Goal: Check status: Check status

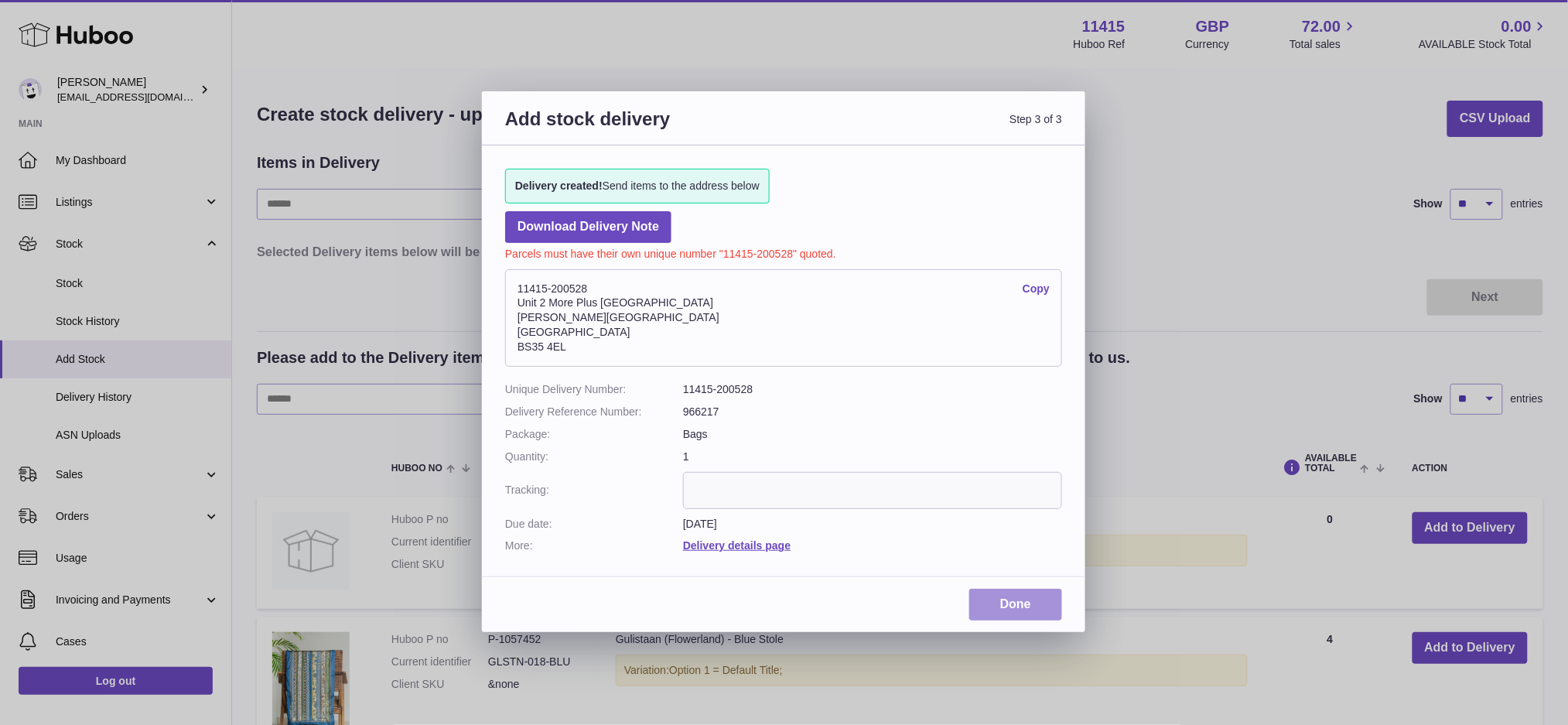
click at [1003, 603] on link "Done" at bounding box center [1015, 605] width 93 height 32
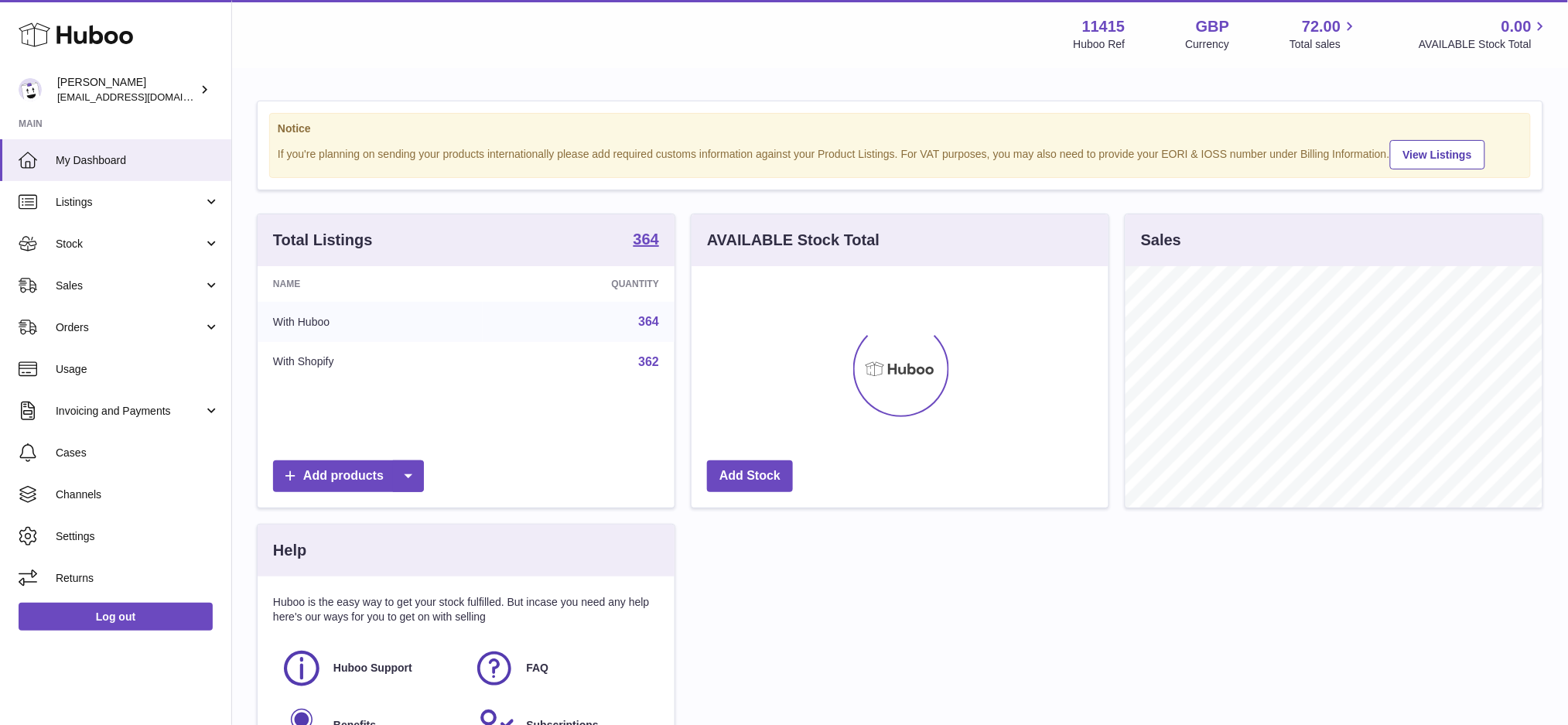
scroll to position [241, 417]
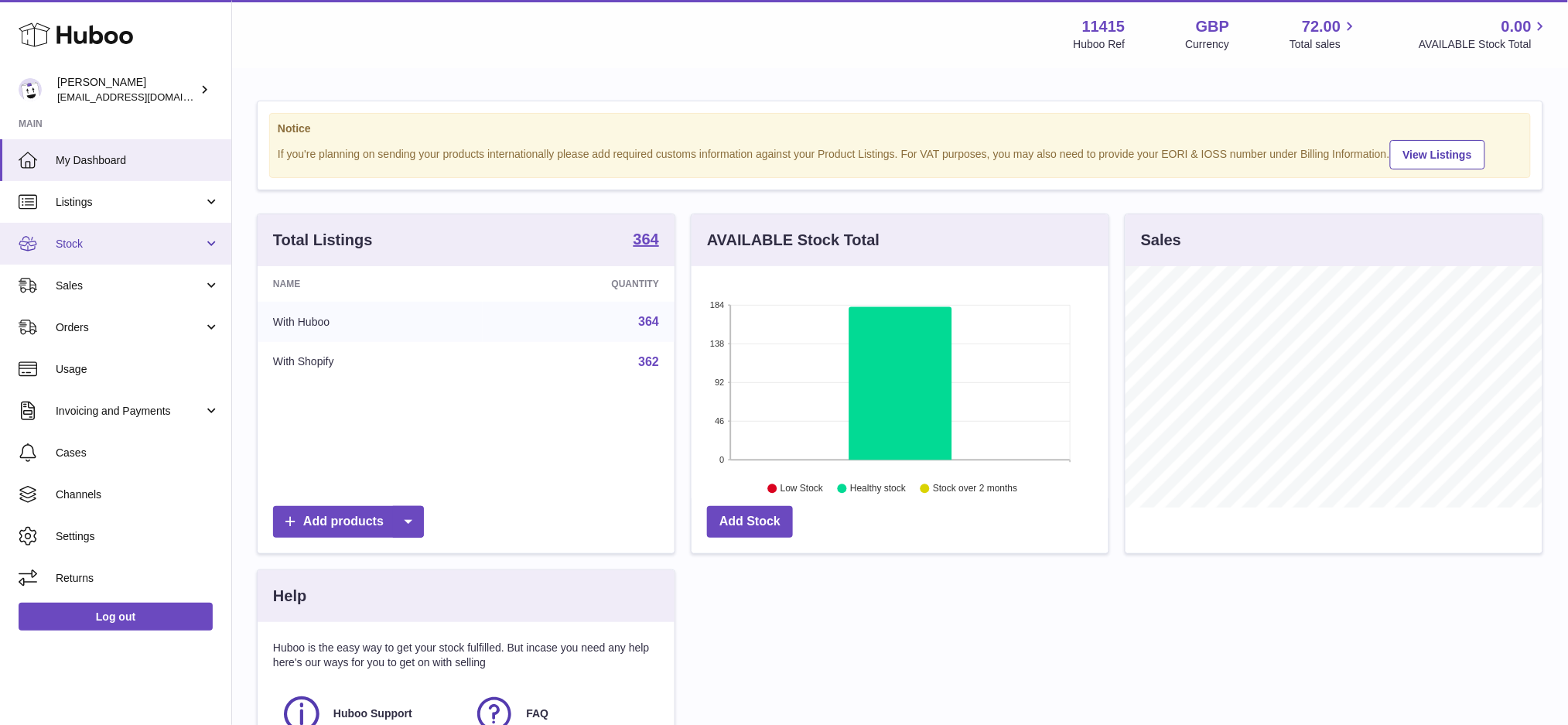
click at [81, 240] on span "Stock" at bounding box center [129, 244] width 148 height 14
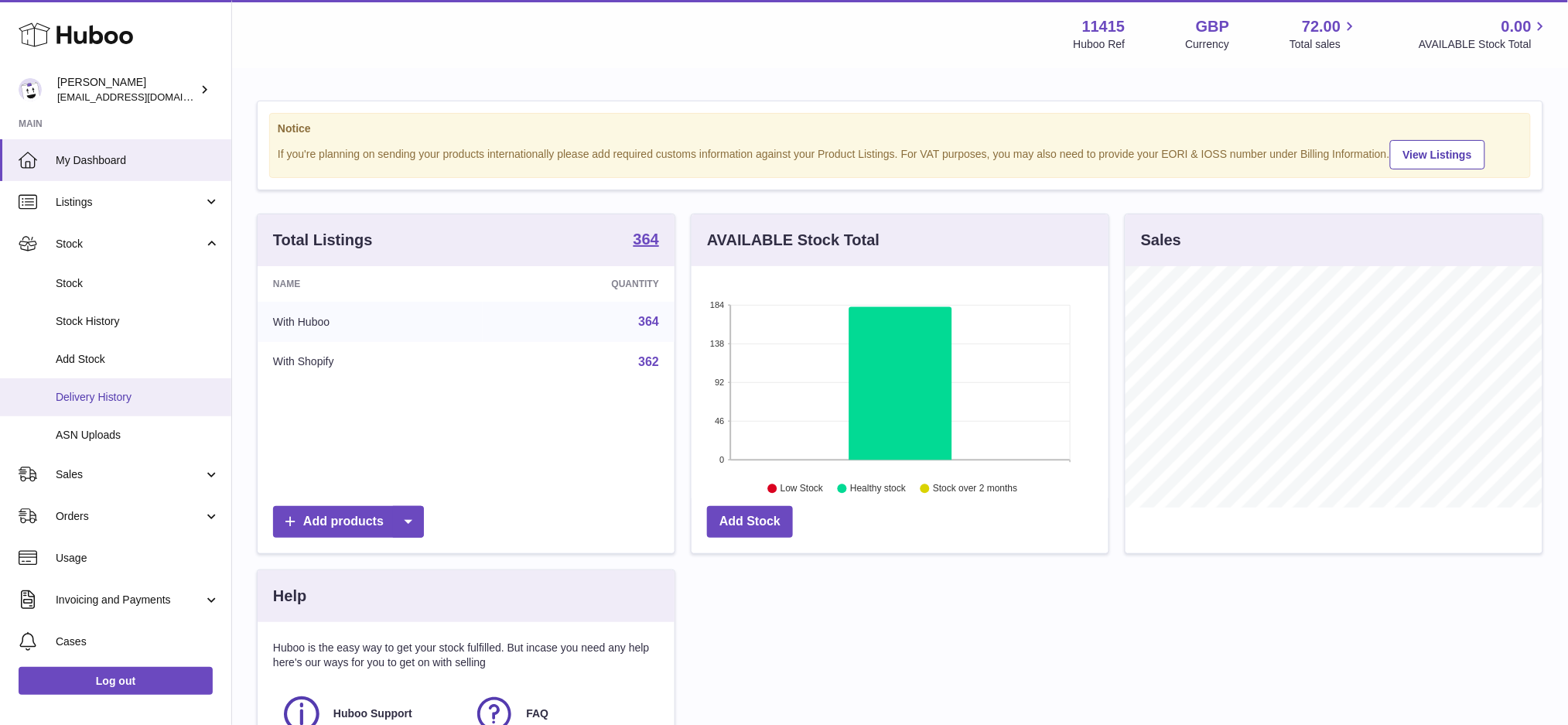
click at [109, 392] on span "Delivery History" at bounding box center [138, 397] width 164 height 14
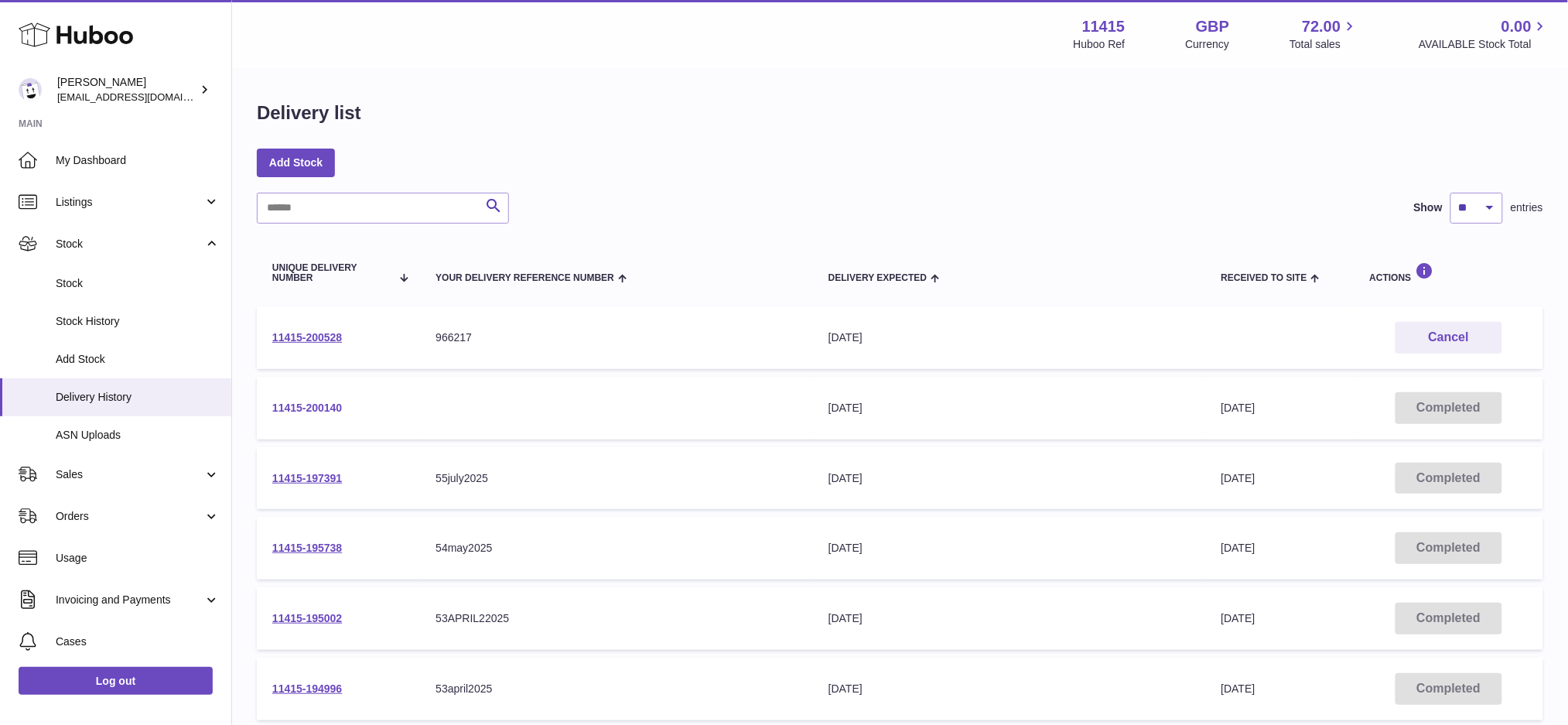
click at [314, 404] on link "11415-200140" at bounding box center [306, 408] width 69 height 13
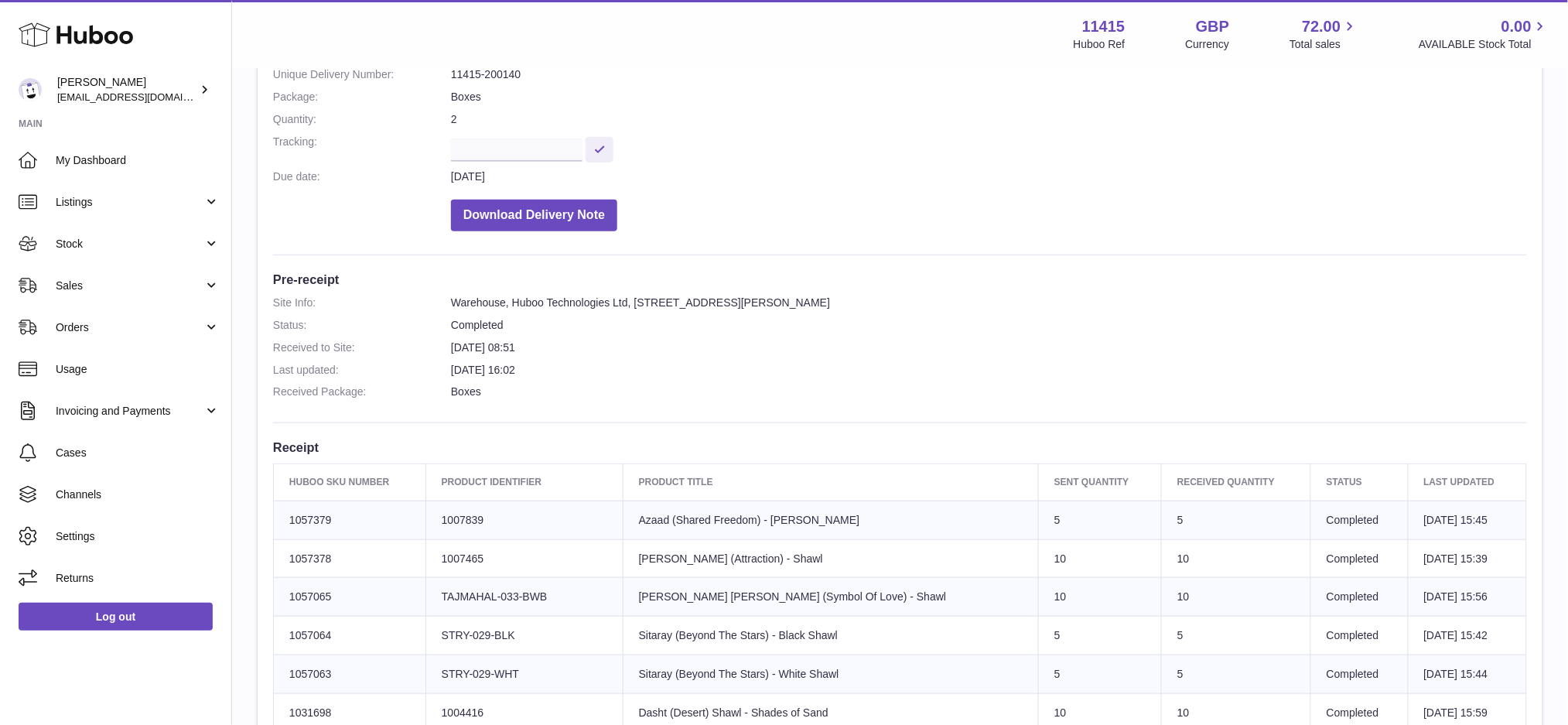
scroll to position [206, 0]
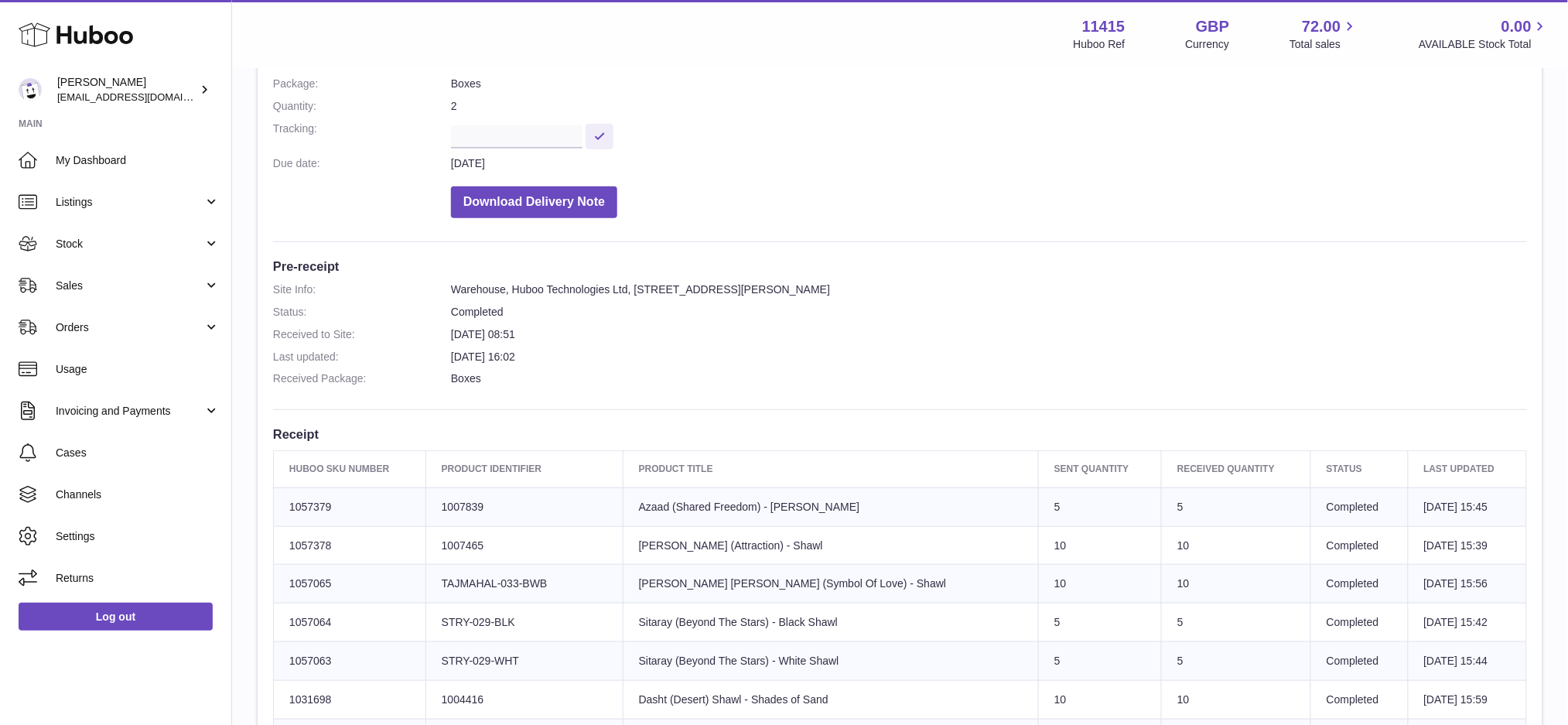
drag, startPoint x: 802, startPoint y: 498, endPoint x: 607, endPoint y: 505, distance: 195.1
click at [623, 505] on td "Product title Azaad (Shared Freedom) - [PERSON_NAME]" at bounding box center [830, 506] width 416 height 38
copy td "Azaad (Shared Freedom) - [PERSON_NAME]"
drag, startPoint x: 803, startPoint y: 544, endPoint x: 620, endPoint y: 552, distance: 183.2
click at [623, 552] on td "Product title [GEOGRAPHIC_DATA] (Attraction) - [GEOGRAPHIC_DATA]" at bounding box center [830, 546] width 416 height 38
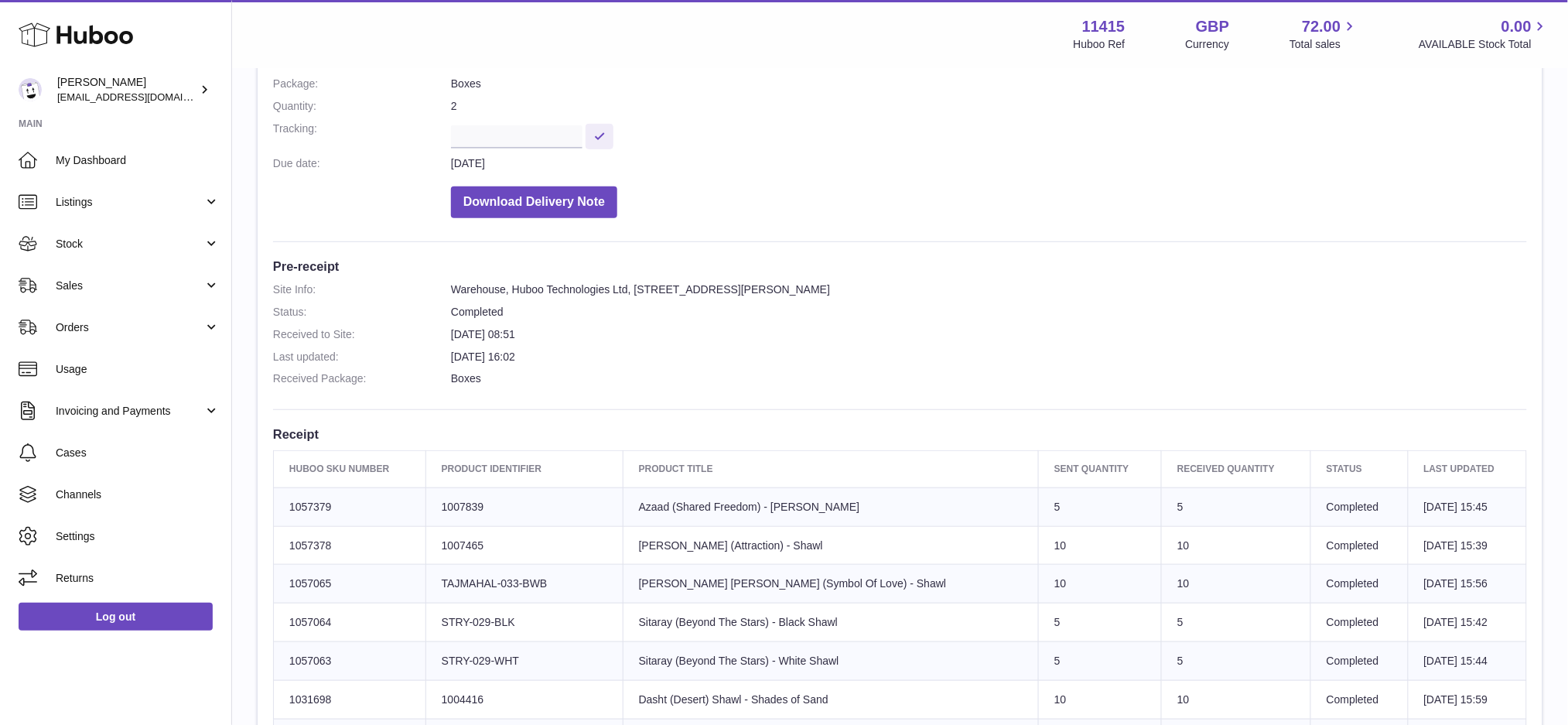
copy td "[PERSON_NAME] (Attraction) - Shawl"
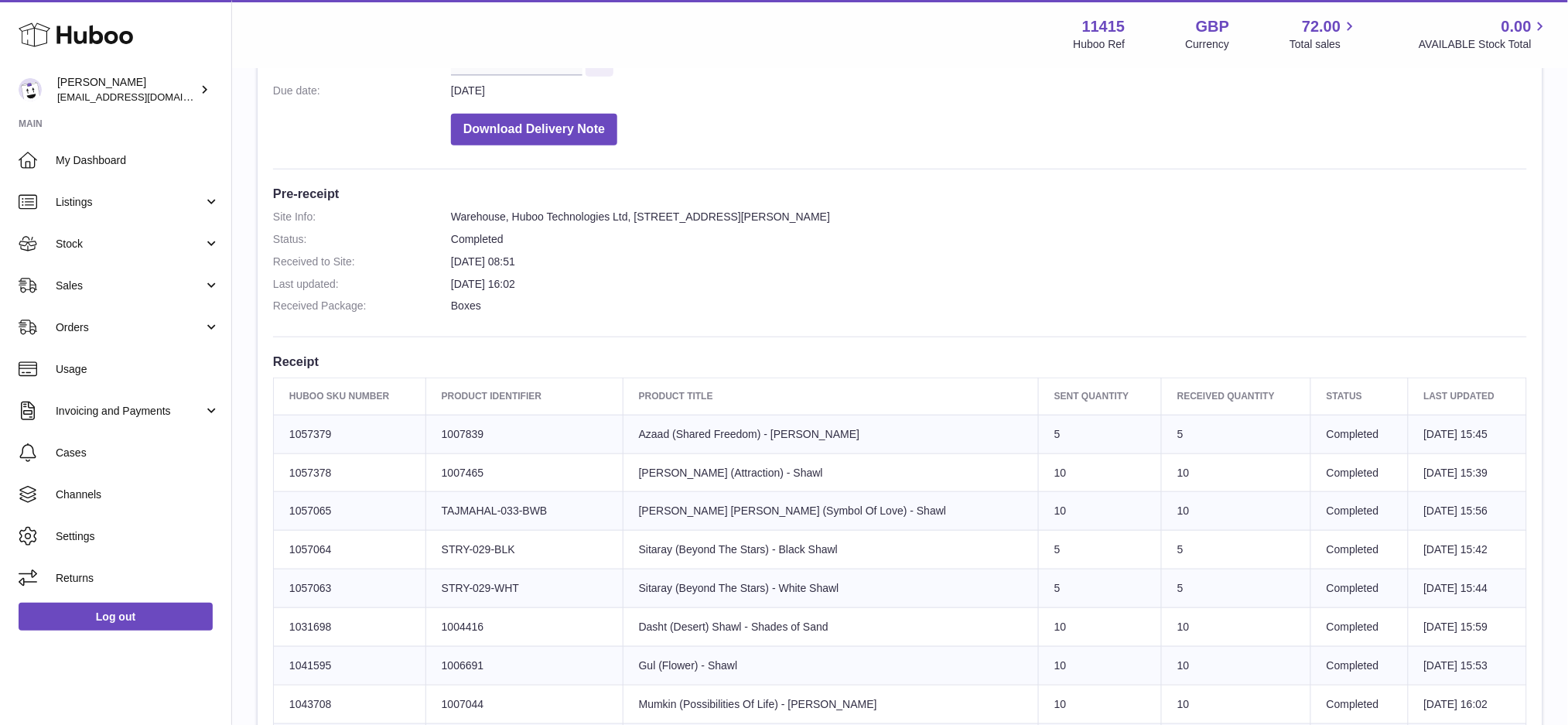
scroll to position [309, 0]
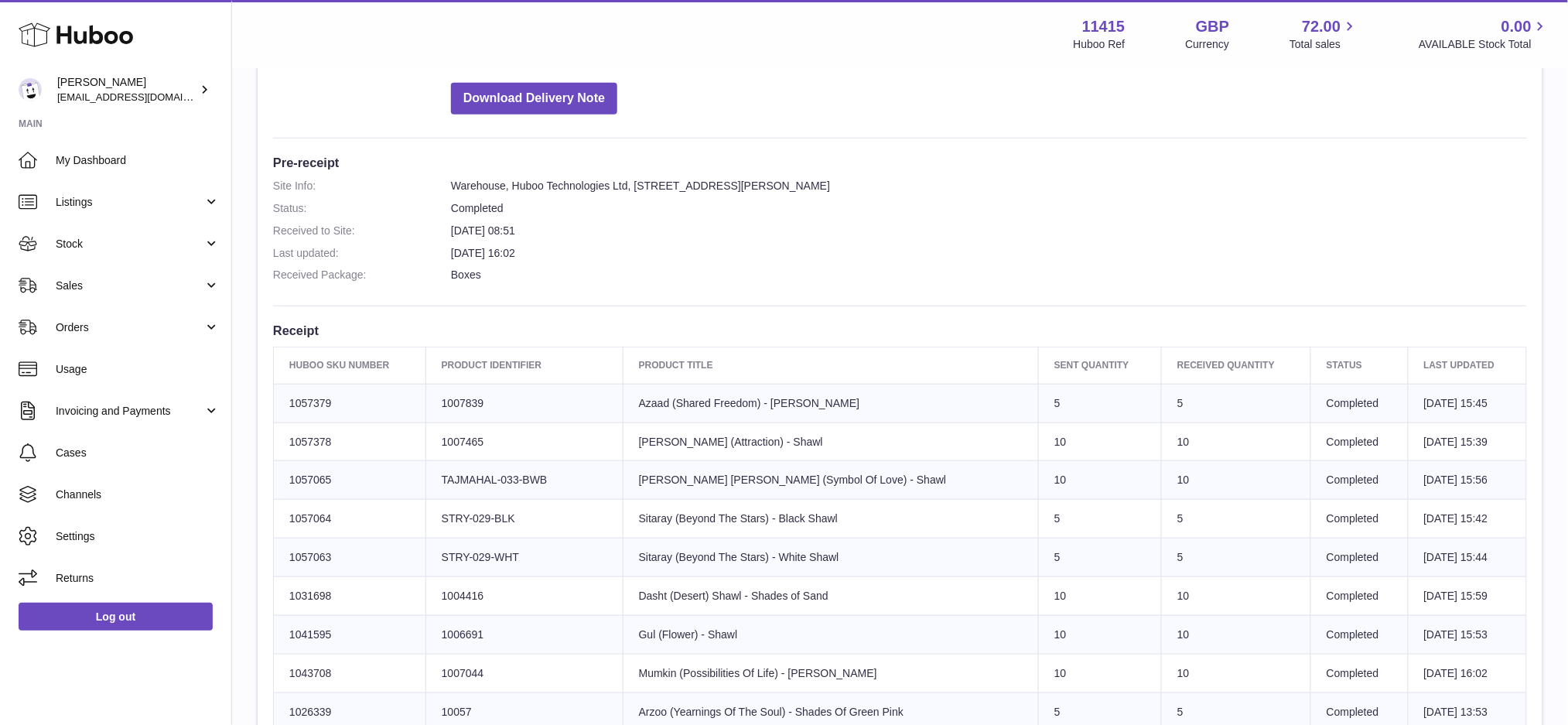
drag, startPoint x: 810, startPoint y: 479, endPoint x: 625, endPoint y: 488, distance: 185.2
click at [625, 488] on td "Product title Taj Mahal (Symbol Of Love) - [PERSON_NAME]" at bounding box center [830, 480] width 416 height 38
drag, startPoint x: 619, startPoint y: 479, endPoint x: 802, endPoint y: 481, distance: 183.0
click at [802, 481] on td "Product title Taj Mahal (Symbol Of Love) - [PERSON_NAME]" at bounding box center [830, 480] width 416 height 38
copy td "[PERSON_NAME] [PERSON_NAME] (Symbol Of Love) - Shawl"
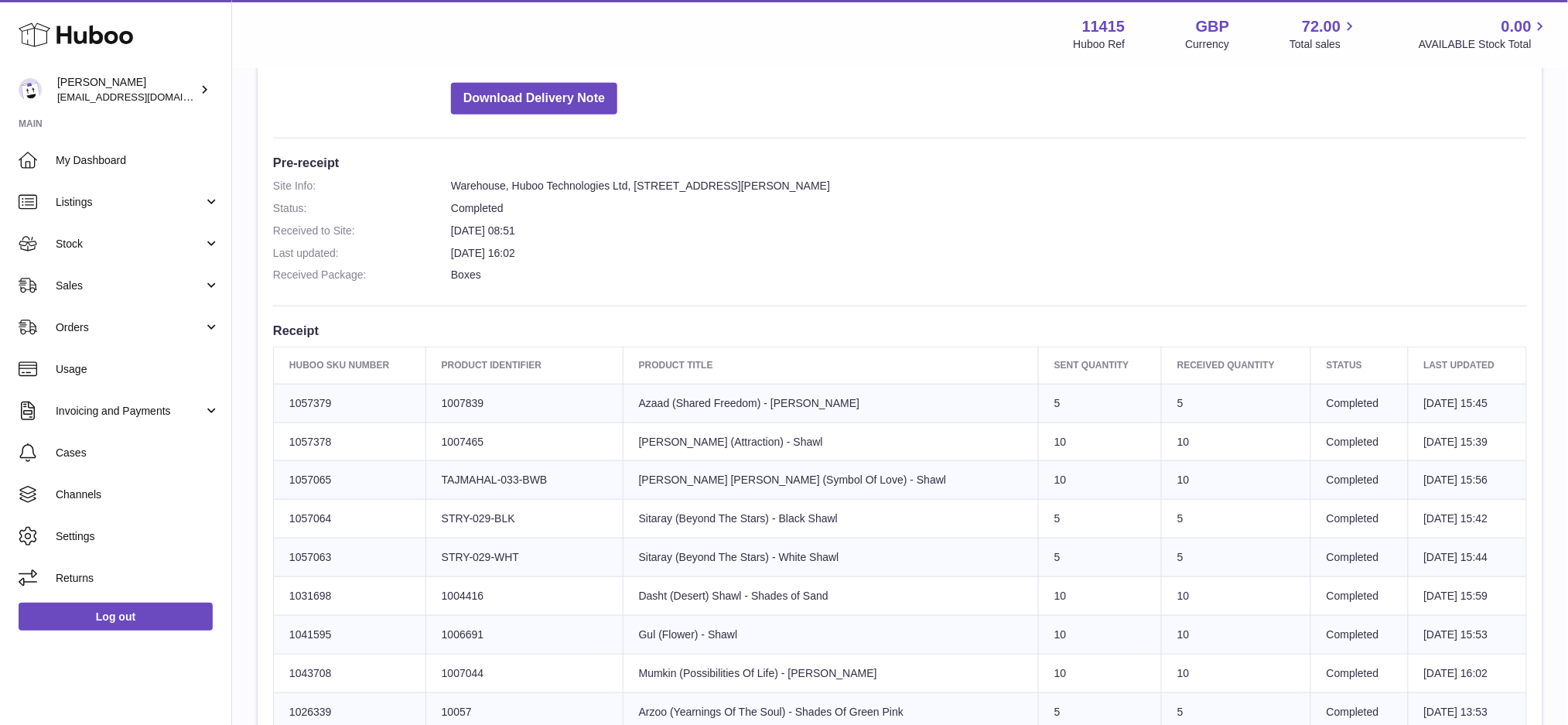
drag, startPoint x: 574, startPoint y: 482, endPoint x: 449, endPoint y: 492, distance: 125.4
click at [449, 492] on td "Client Identifier [GEOGRAPHIC_DATA]-033-BWB" at bounding box center [523, 480] width 197 height 38
copy td "TAJMAHAL-033-BWB"
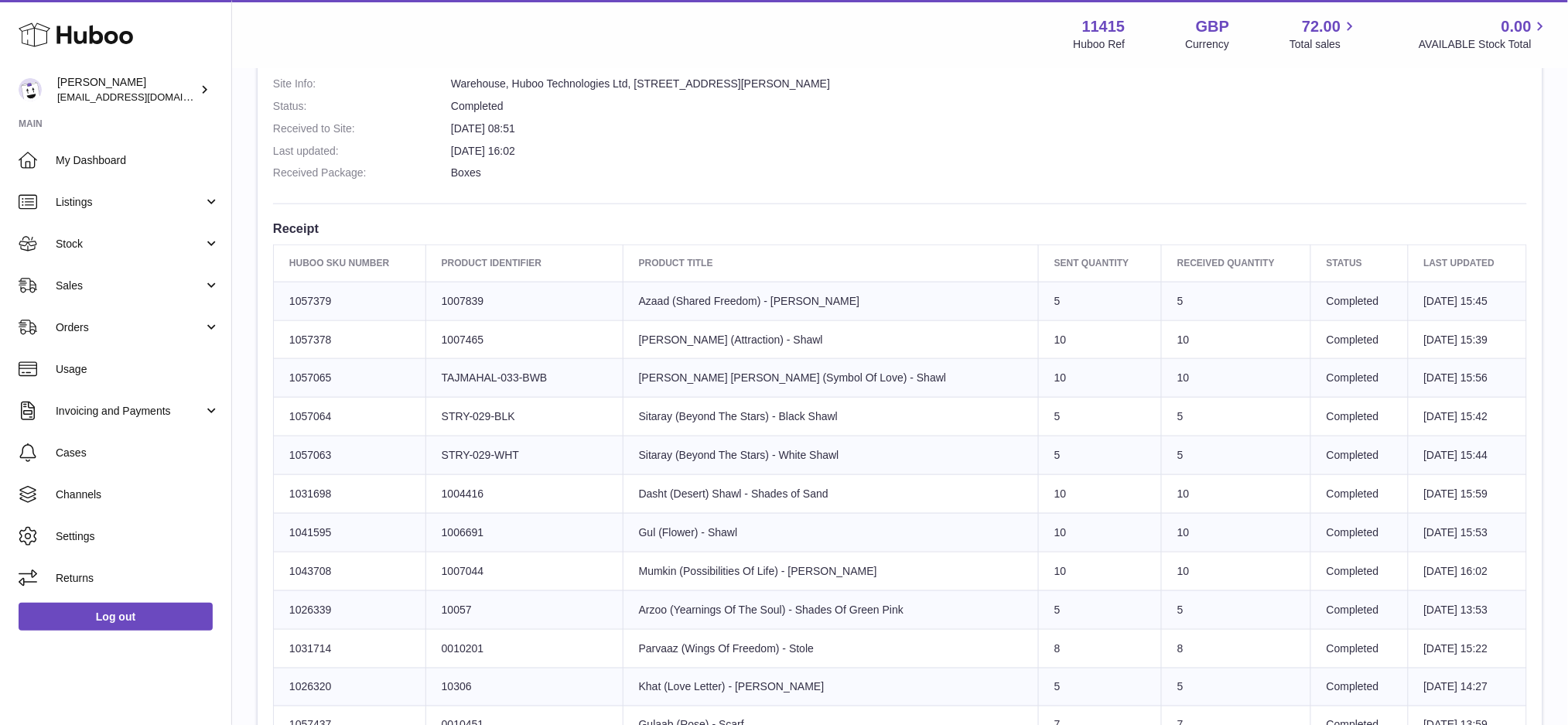
scroll to position [412, 0]
drag, startPoint x: 546, startPoint y: 423, endPoint x: 449, endPoint y: 423, distance: 97.0
click at [449, 423] on td "Client Identifier STRY-029-BLK" at bounding box center [523, 416] width 197 height 38
copy td "STRY-029-BLK"
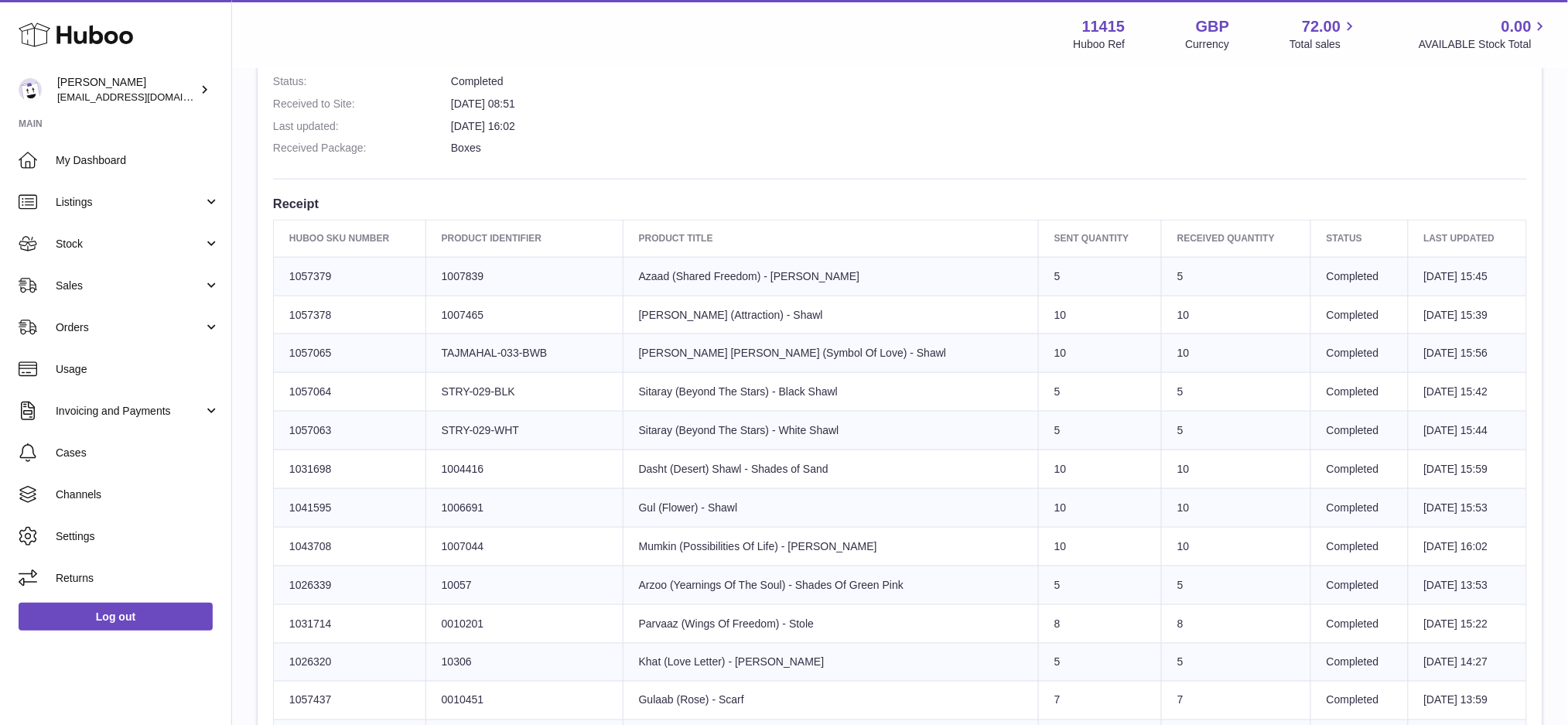
scroll to position [515, 0]
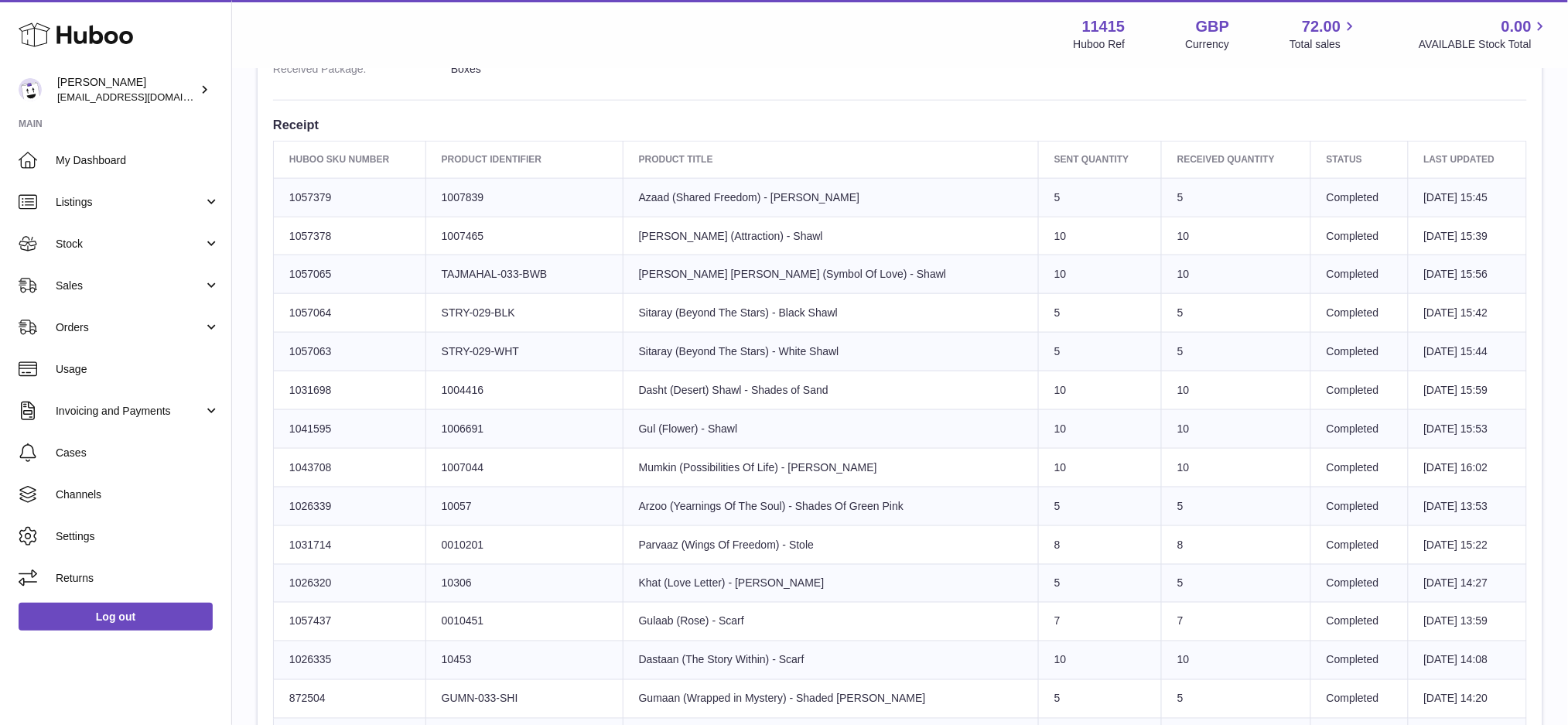
drag, startPoint x: 566, startPoint y: 355, endPoint x: 453, endPoint y: 357, distance: 113.0
click at [453, 357] on td "Client Identifier STRY-029-WHT" at bounding box center [523, 352] width 197 height 38
copy td "STRY-029-WHT"
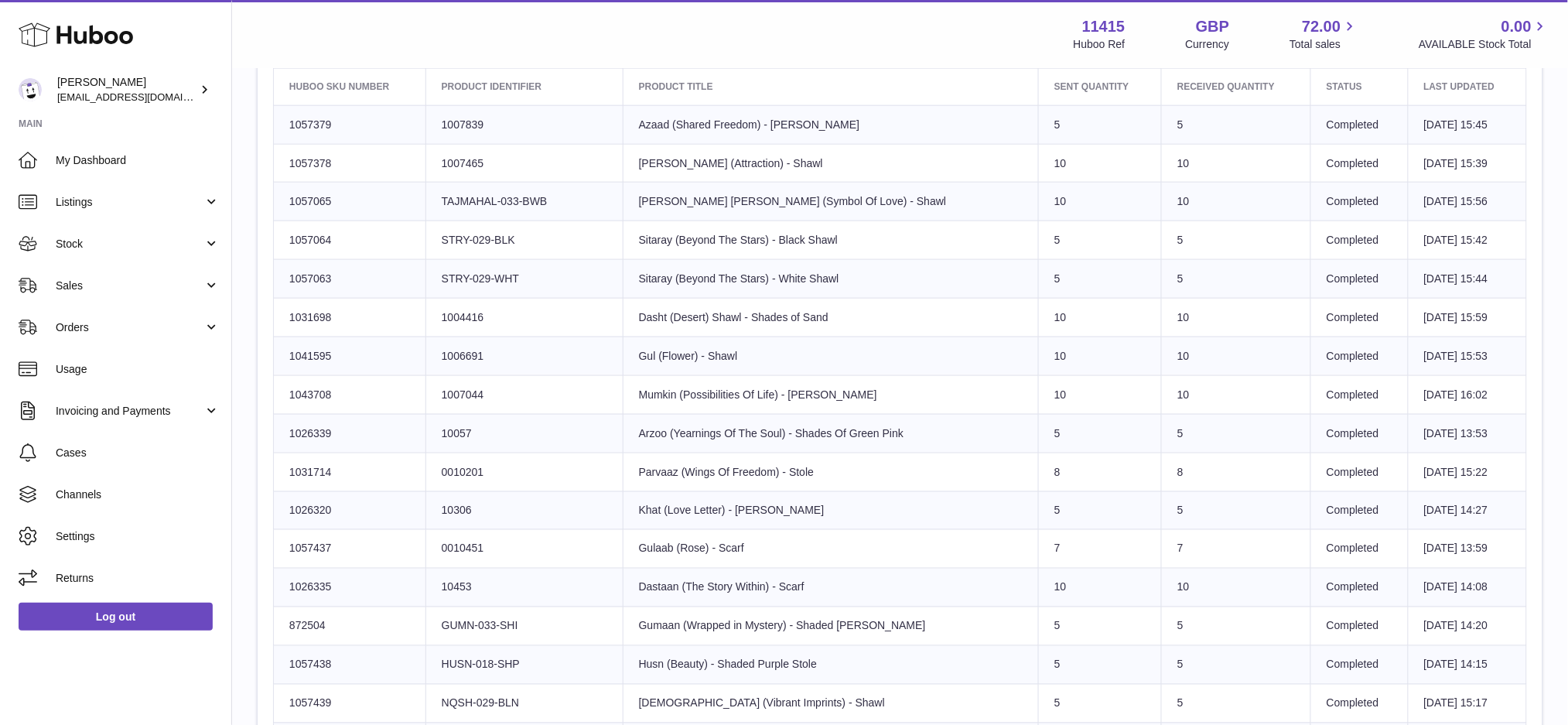
scroll to position [619, 0]
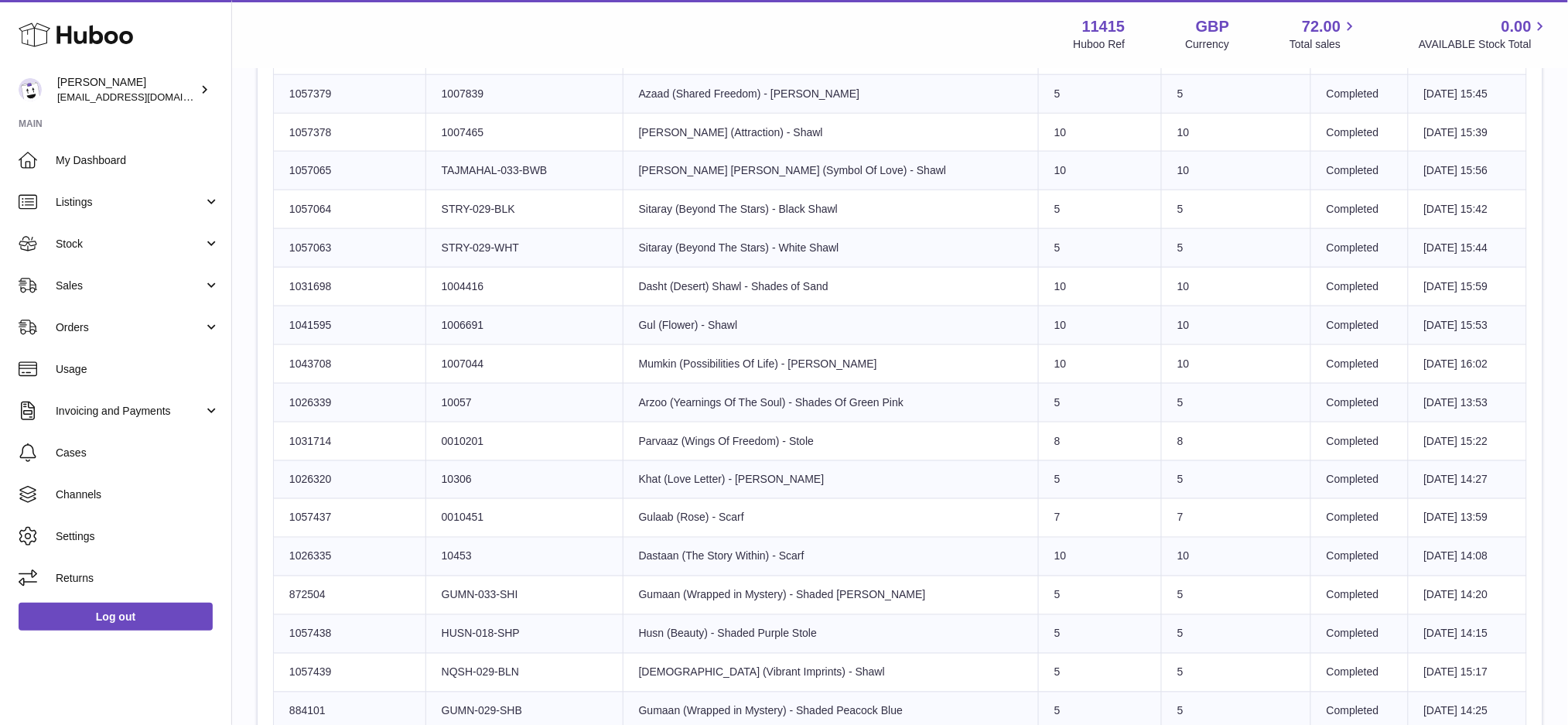
drag, startPoint x: 836, startPoint y: 286, endPoint x: 607, endPoint y: 297, distance: 229.3
click at [623, 297] on td "Product title Dasht (Desert) Shawl - Shades of Sand" at bounding box center [830, 287] width 416 height 38
copy td "Dasht (Desert) Shawl - Shades of Sand"
drag, startPoint x: 751, startPoint y: 317, endPoint x: 617, endPoint y: 325, distance: 134.2
click at [623, 325] on td "Product title Gul (Flower) - Shawl" at bounding box center [830, 325] width 416 height 38
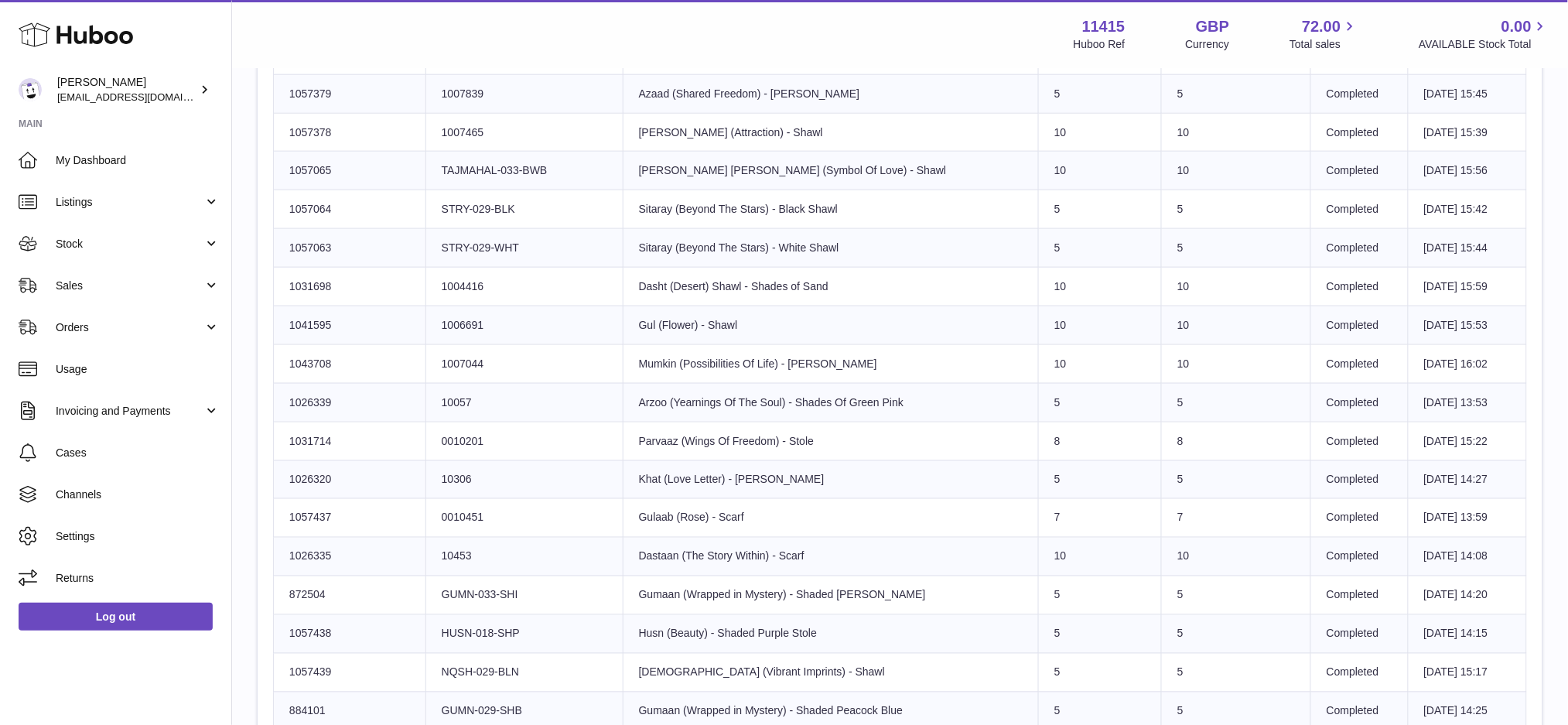
copy td "Gul (Flower) - Shawl"
drag, startPoint x: 855, startPoint y: 371, endPoint x: 624, endPoint y: 376, distance: 231.1
click at [624, 376] on td "Product title Mumkin (Possibilities Of Life) - Shawl" at bounding box center [830, 364] width 416 height 38
copy td "Mumkin (Possibilities Of Life) - [PERSON_NAME]"
drag, startPoint x: 900, startPoint y: 400, endPoint x: 615, endPoint y: 409, distance: 285.1
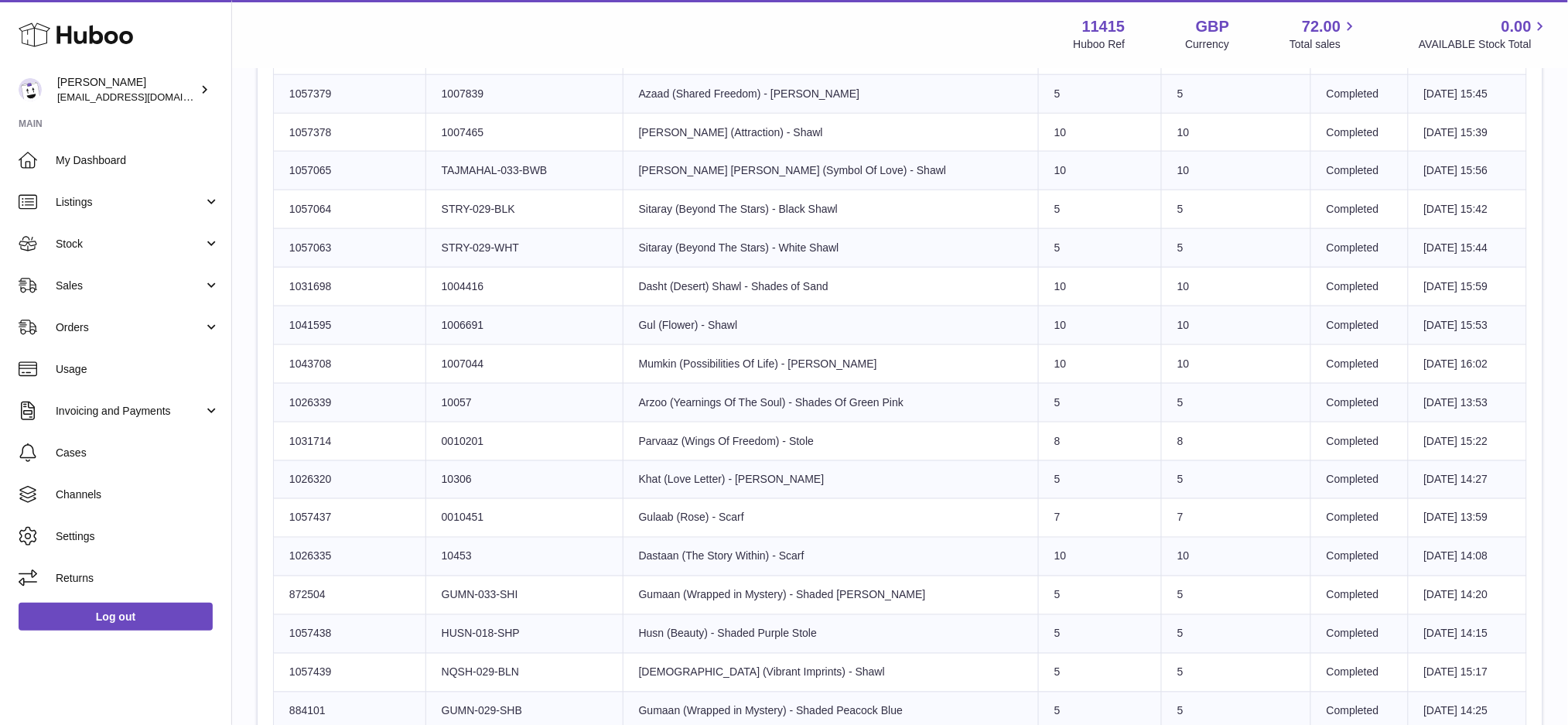
click at [623, 409] on td "Product title Arzoo (Yearnings Of The Soul) - Shades Of Green Pink" at bounding box center [830, 402] width 416 height 38
copy td "Arzoo (Yearnings Of The Soul) - Shades Of Green Pink"
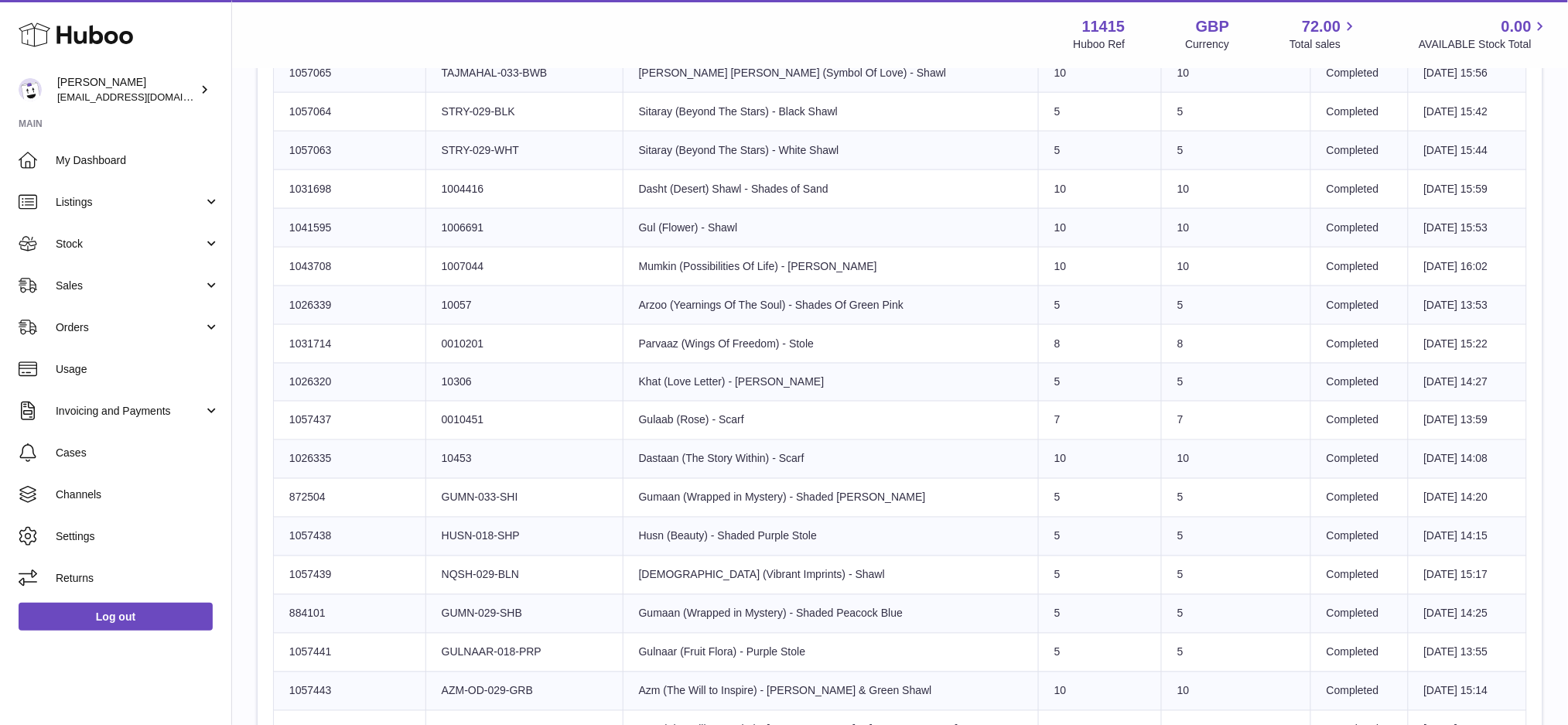
scroll to position [722, 0]
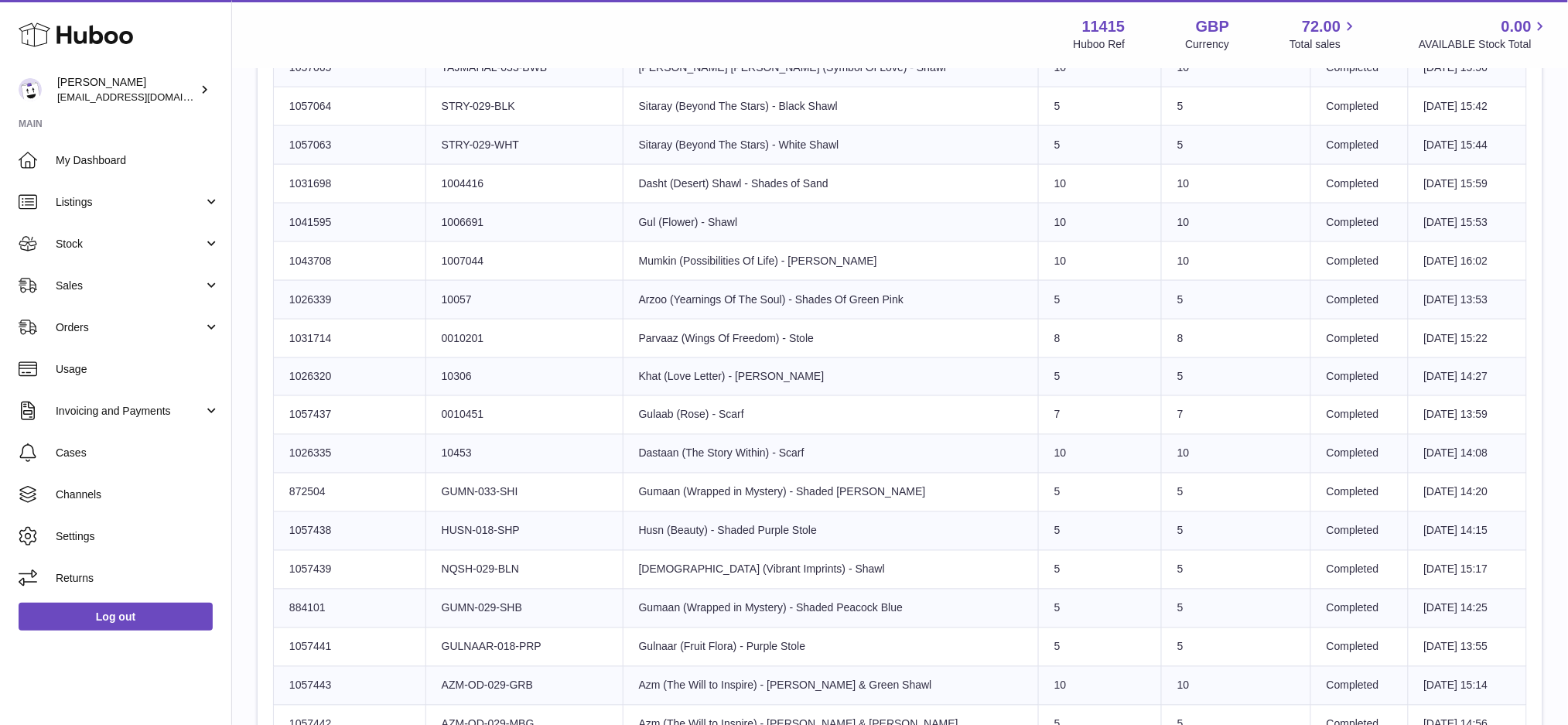
drag, startPoint x: 822, startPoint y: 348, endPoint x: 621, endPoint y: 344, distance: 201.0
click at [623, 344] on td "Product title Parvaaz (Wings Of Freedom) - Stole" at bounding box center [830, 338] width 416 height 38
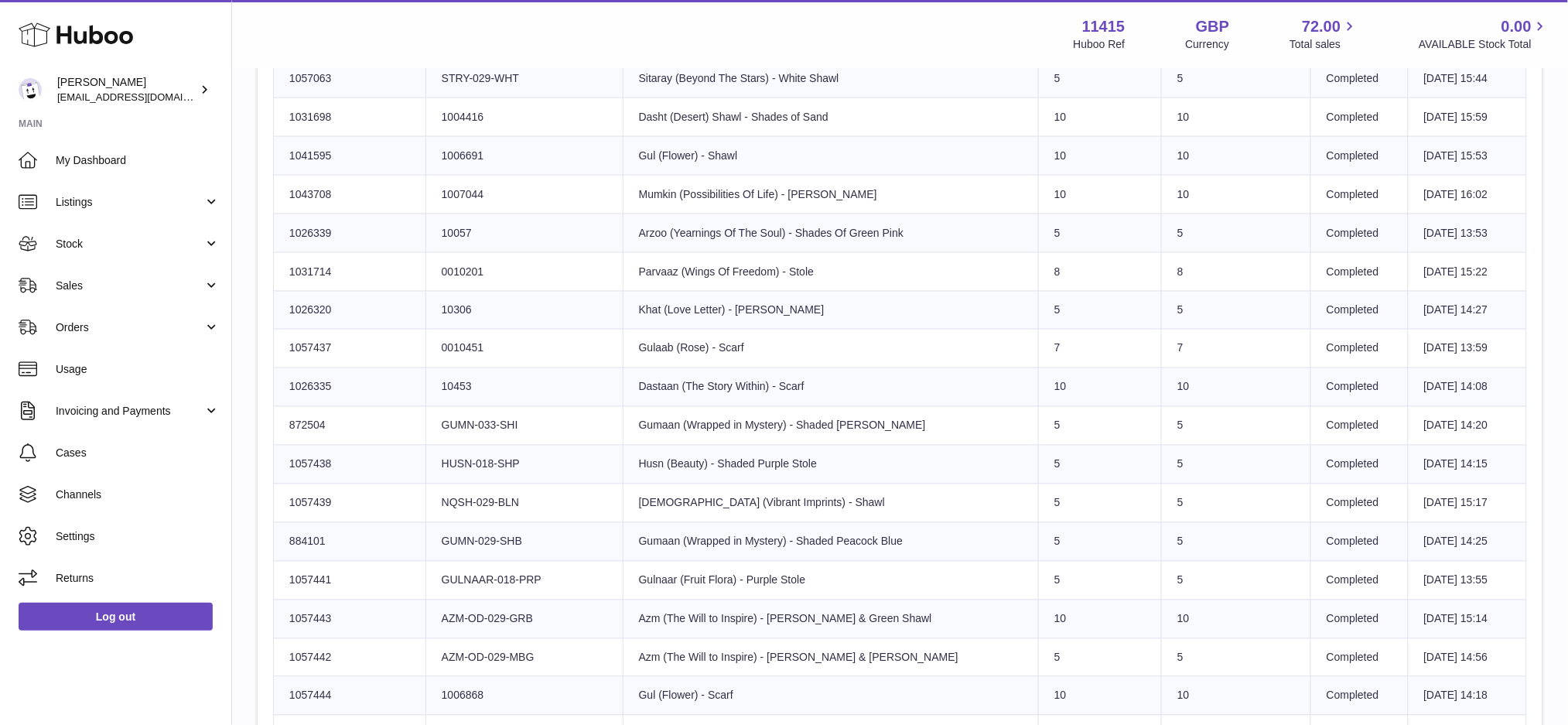
scroll to position [825, 0]
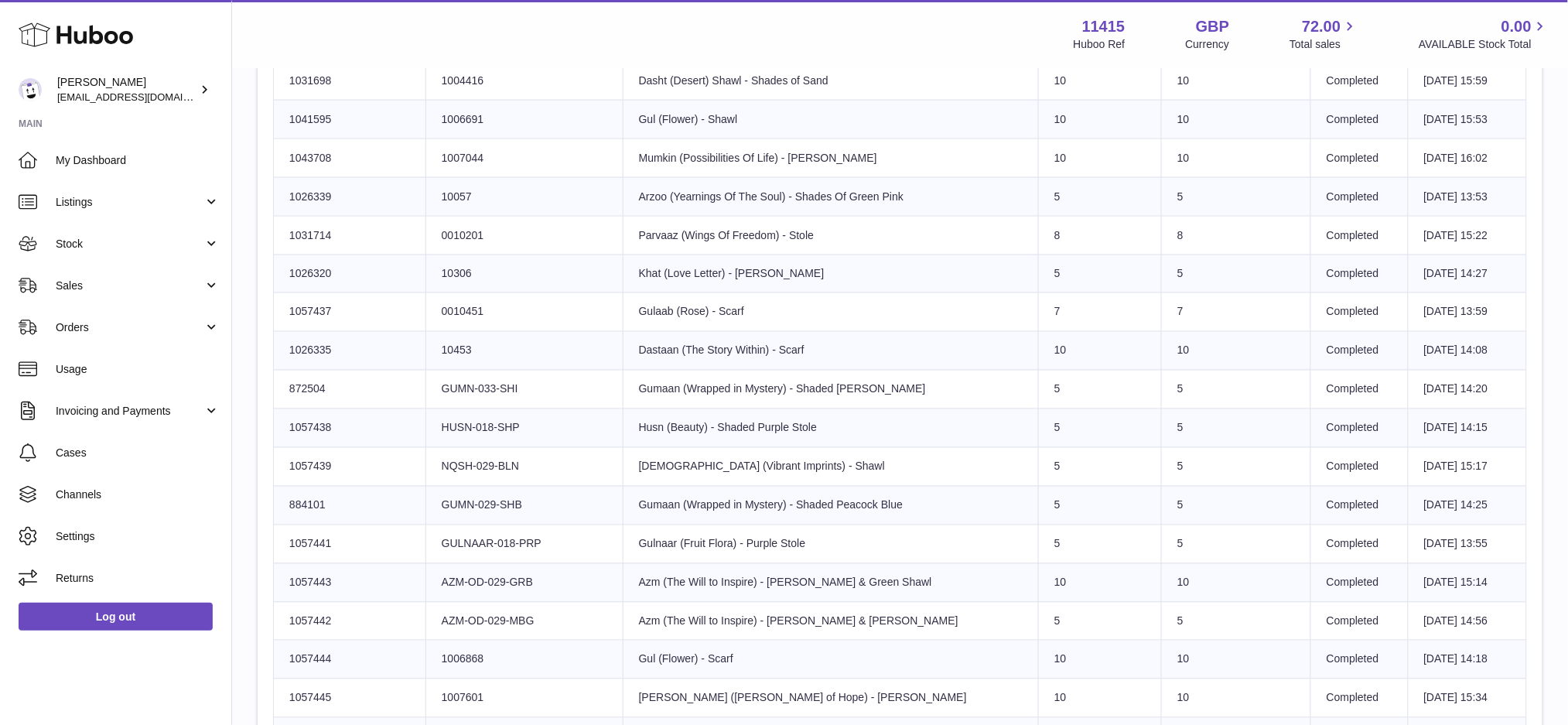
drag, startPoint x: 823, startPoint y: 275, endPoint x: 621, endPoint y: 284, distance: 202.2
click at [623, 284] on td "Product title Khat (Love Letter) - [PERSON_NAME]" at bounding box center [830, 274] width 416 height 38
drag, startPoint x: 751, startPoint y: 319, endPoint x: 622, endPoint y: 321, distance: 129.0
click at [623, 321] on td "Product title Gulaab (Rose) - Scarf" at bounding box center [830, 313] width 416 height 38
drag, startPoint x: 803, startPoint y: 358, endPoint x: 603, endPoint y: 363, distance: 200.1
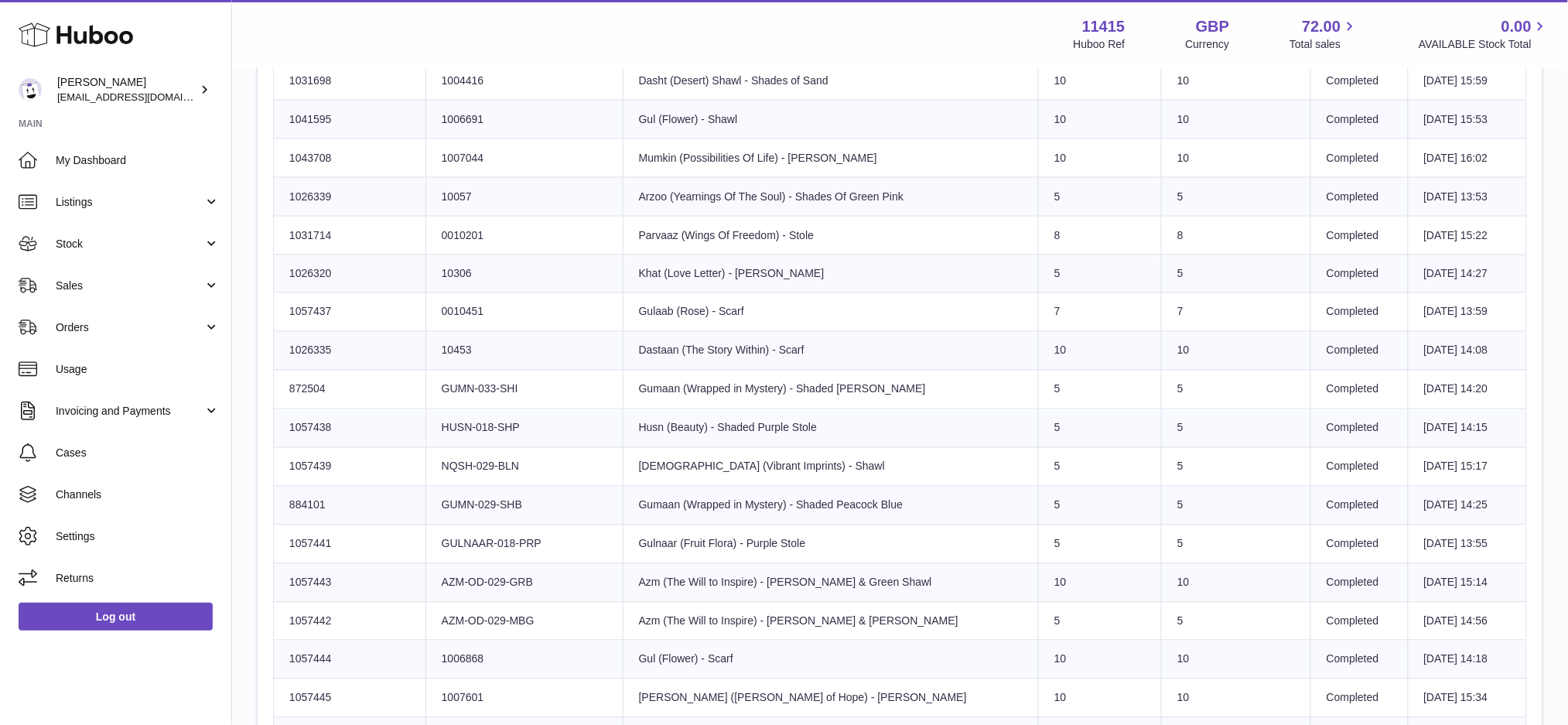
click at [603, 363] on tr "Huboo SKU Number 1026335 Client Identifier 10453 Product title Dastaan (The Sto…" at bounding box center [900, 351] width 1253 height 38
drag, startPoint x: 906, startPoint y: 394, endPoint x: 623, endPoint y: 396, distance: 283.0
click at [623, 396] on td "Product title Gumaan (Wrapped in Mystery) - Shaded Ivory Shawl" at bounding box center [830, 390] width 416 height 38
drag, startPoint x: 812, startPoint y: 431, endPoint x: 624, endPoint y: 435, distance: 188.0
click at [624, 435] on td "Product title Husn (Beauty) - Shaded Purple Stole" at bounding box center [830, 428] width 416 height 38
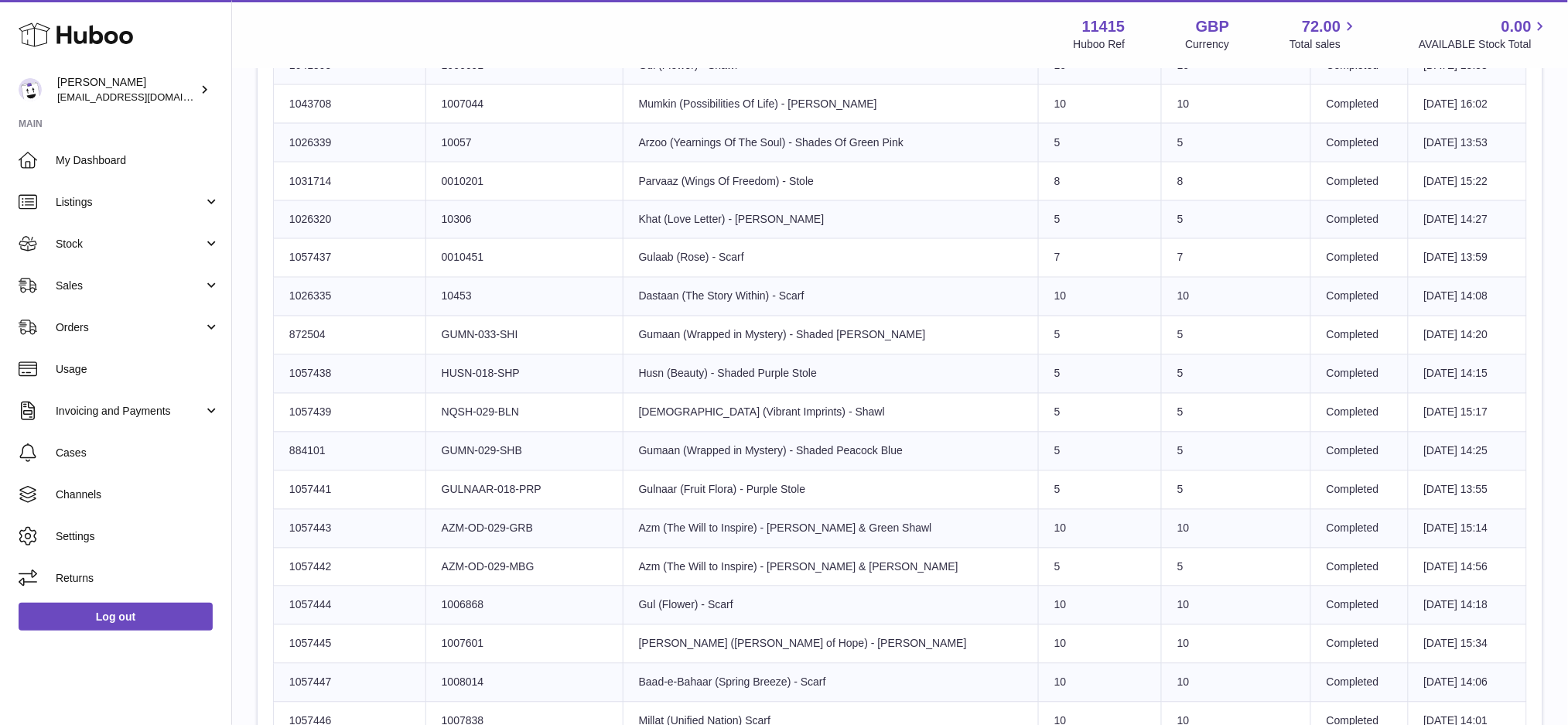
scroll to position [928, 0]
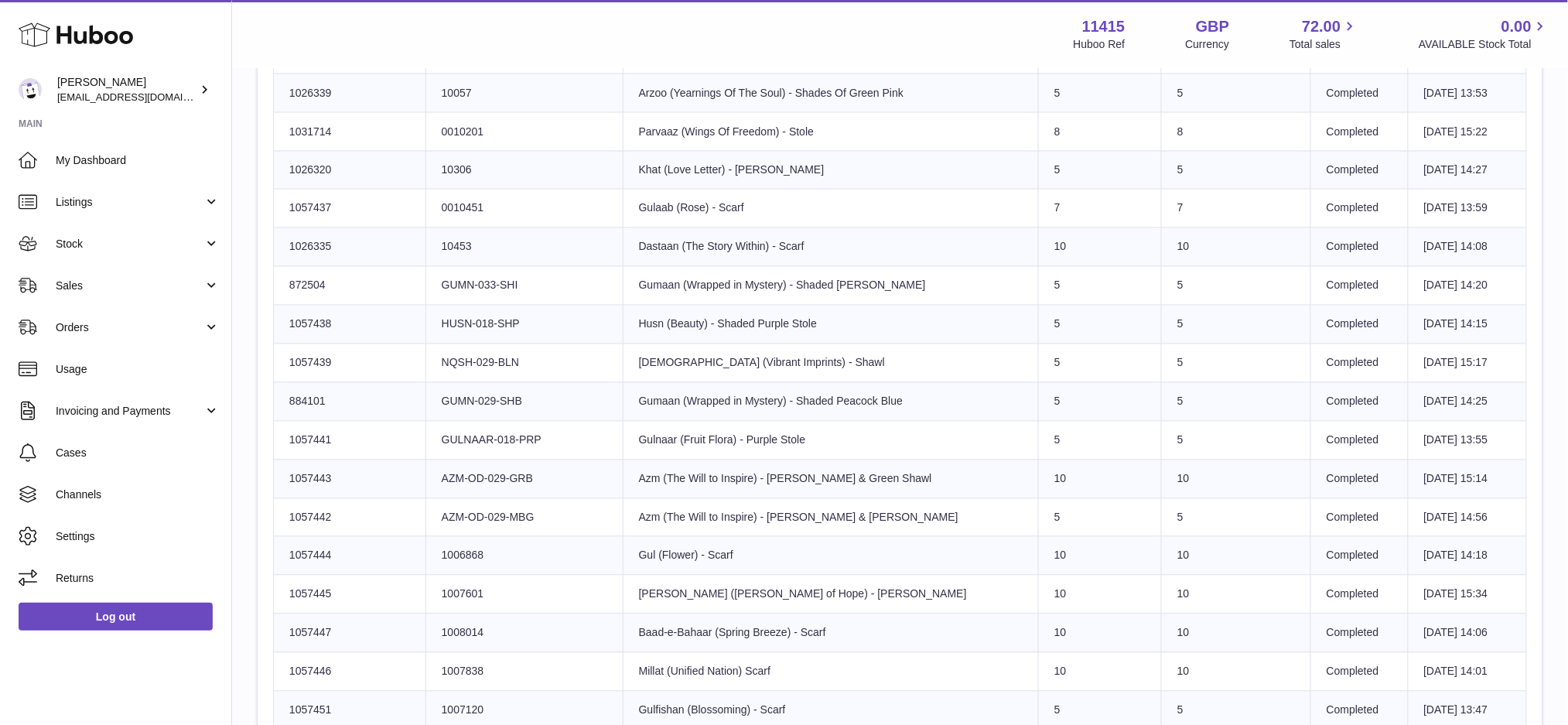
drag, startPoint x: 740, startPoint y: 364, endPoint x: 621, endPoint y: 367, distance: 119.0
click at [623, 367] on td "Product title Naqsh (Vibrant Imprints) - Shawl" at bounding box center [830, 364] width 416 height 38
drag, startPoint x: 906, startPoint y: 400, endPoint x: 623, endPoint y: 401, distance: 283.0
click at [623, 401] on td "Product title Gumaan (Wrapped in Mystery) - Shaded Peacock Blue" at bounding box center [830, 401] width 416 height 38
drag, startPoint x: 799, startPoint y: 444, endPoint x: 621, endPoint y: 445, distance: 178.0
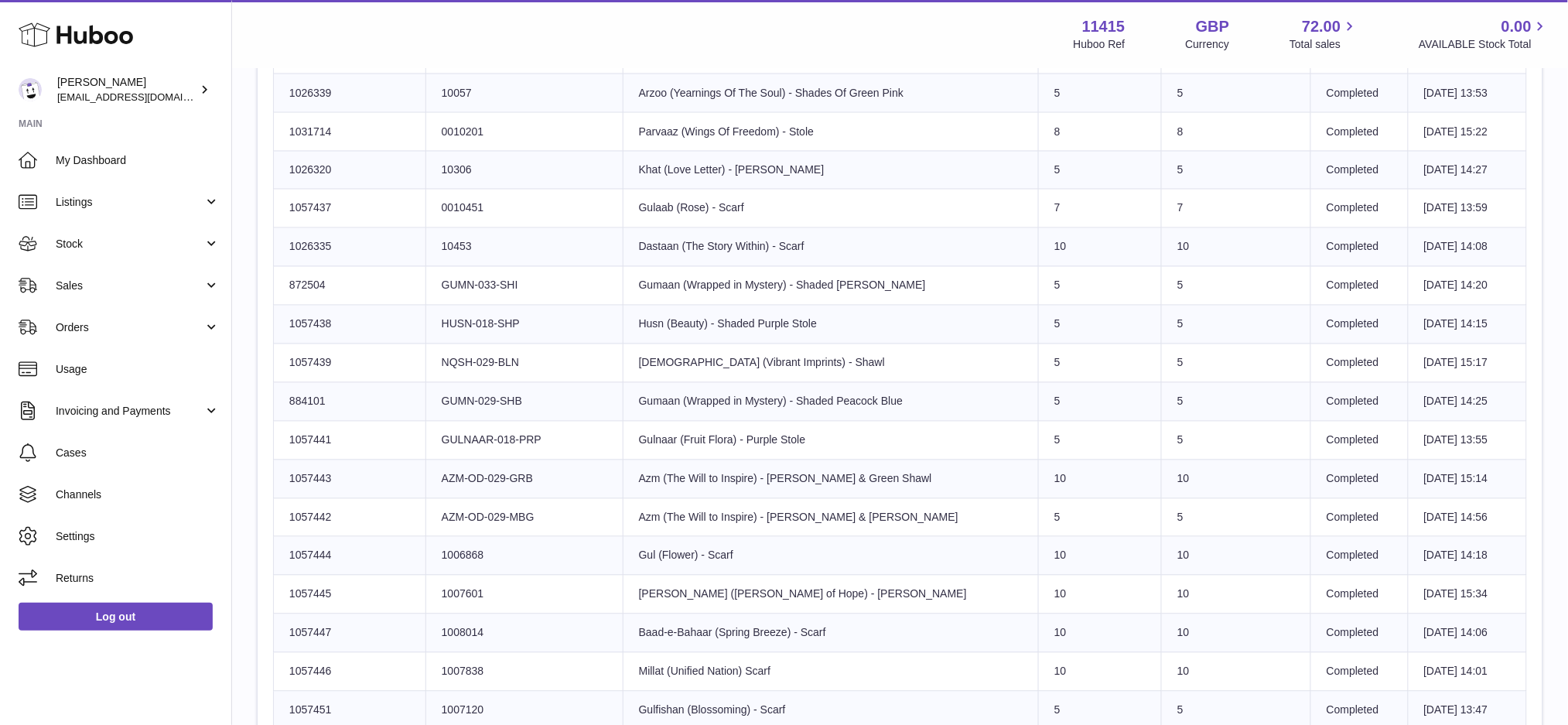
click at [623, 445] on td "Product title Gulnaar (Fruit Flora) - Purple Stole" at bounding box center [830, 440] width 416 height 38
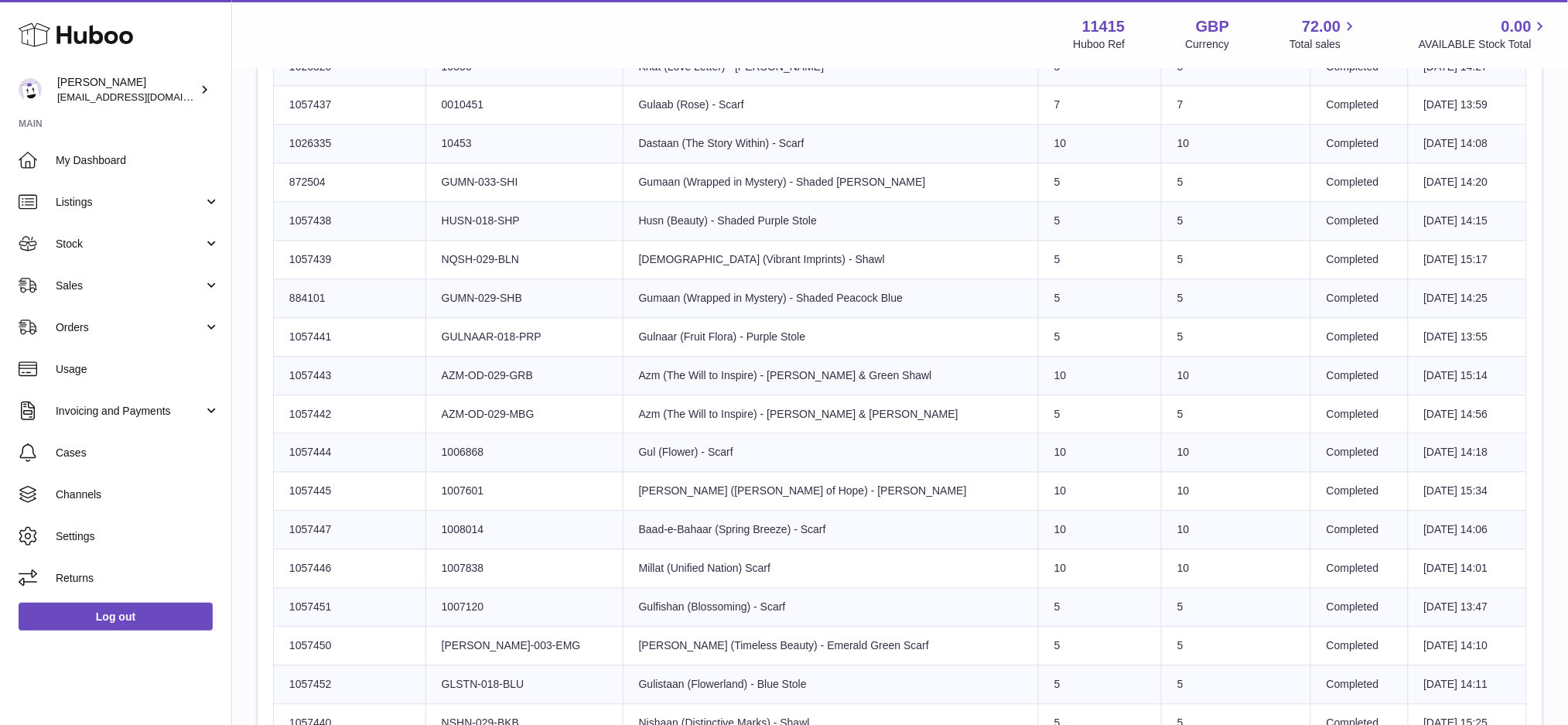
scroll to position [1134, 0]
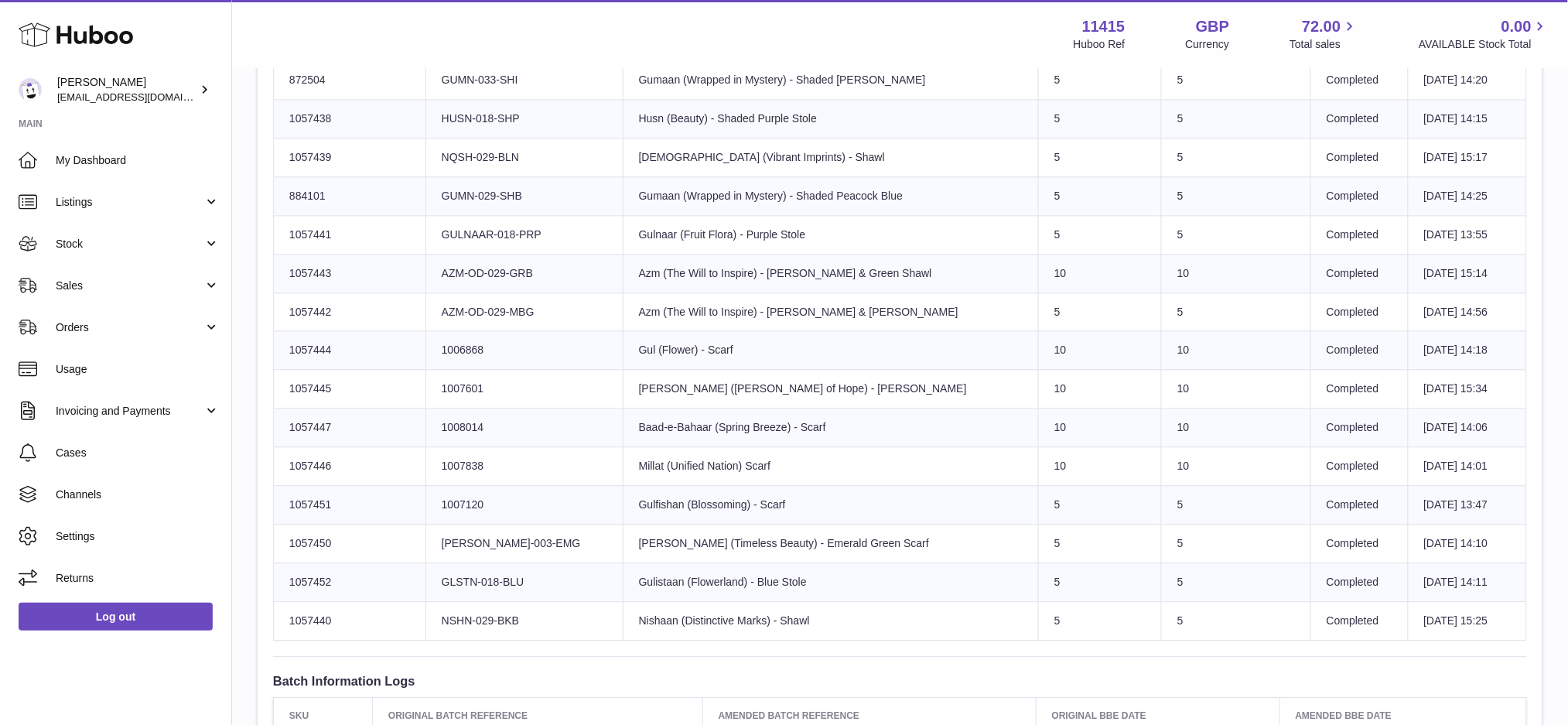
drag, startPoint x: 869, startPoint y: 277, endPoint x: 614, endPoint y: 278, distance: 255.0
click at [623, 278] on td "Product title Azm (The Will to Inspire) - [PERSON_NAME] & Green Shawl" at bounding box center [830, 273] width 416 height 38
drag, startPoint x: 883, startPoint y: 309, endPoint x: 616, endPoint y: 308, distance: 267.0
click at [623, 308] on td "Product title Azm (The Will to Inspire) - [PERSON_NAME] & [PERSON_NAME]" at bounding box center [830, 312] width 416 height 38
drag, startPoint x: 748, startPoint y: 349, endPoint x: 623, endPoint y: 354, distance: 125.1
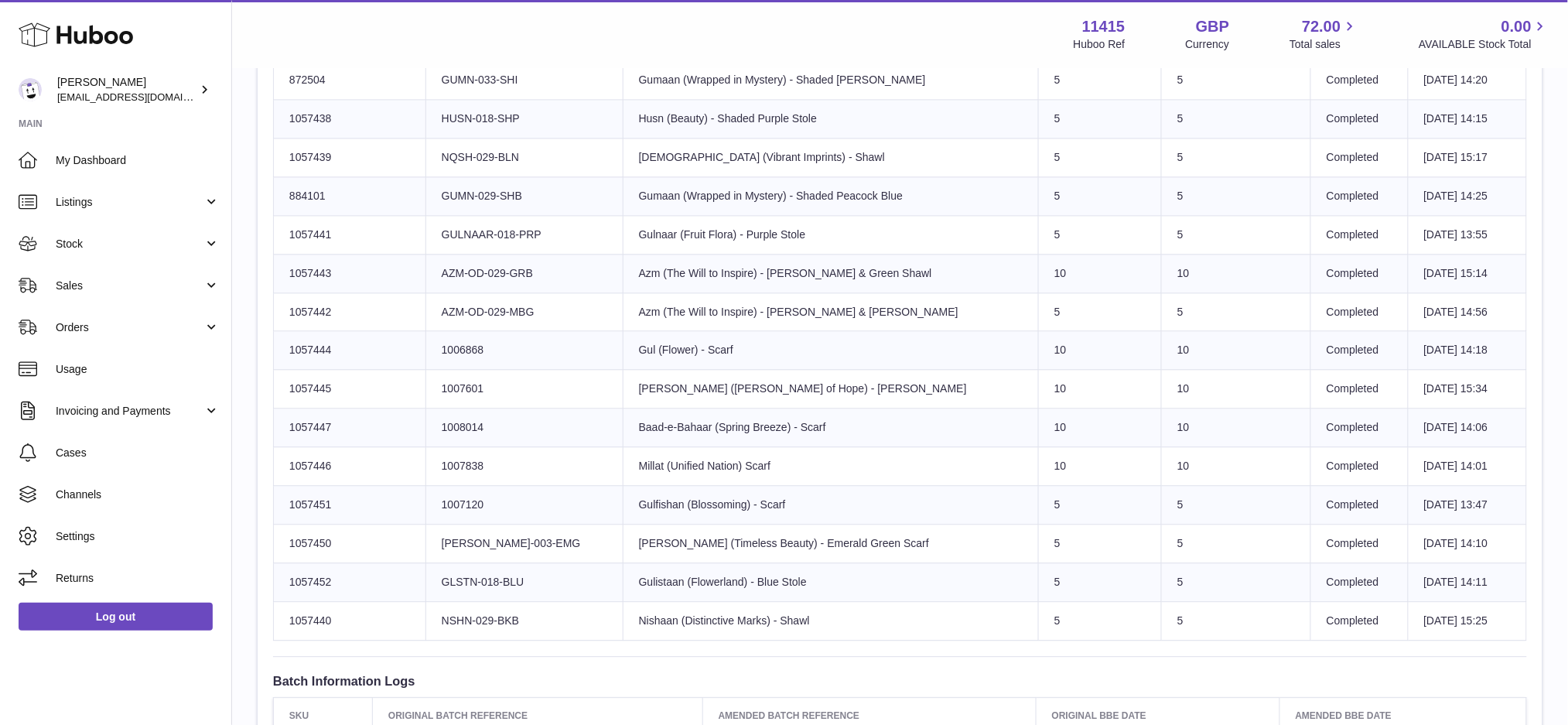
click at [623, 354] on td "Product title Gul (Flower) - Scarf" at bounding box center [830, 350] width 416 height 38
drag, startPoint x: 775, startPoint y: 387, endPoint x: 624, endPoint y: 392, distance: 151.1
click at [624, 392] on td "Product title [PERSON_NAME] (Ray of Hope) - [PERSON_NAME]" at bounding box center [830, 389] width 416 height 38
drag, startPoint x: 834, startPoint y: 433, endPoint x: 616, endPoint y: 431, distance: 218.0
click at [623, 431] on td "Product title Baad-e-Bahaar (Spring Breeze) - Scarf" at bounding box center [830, 428] width 416 height 38
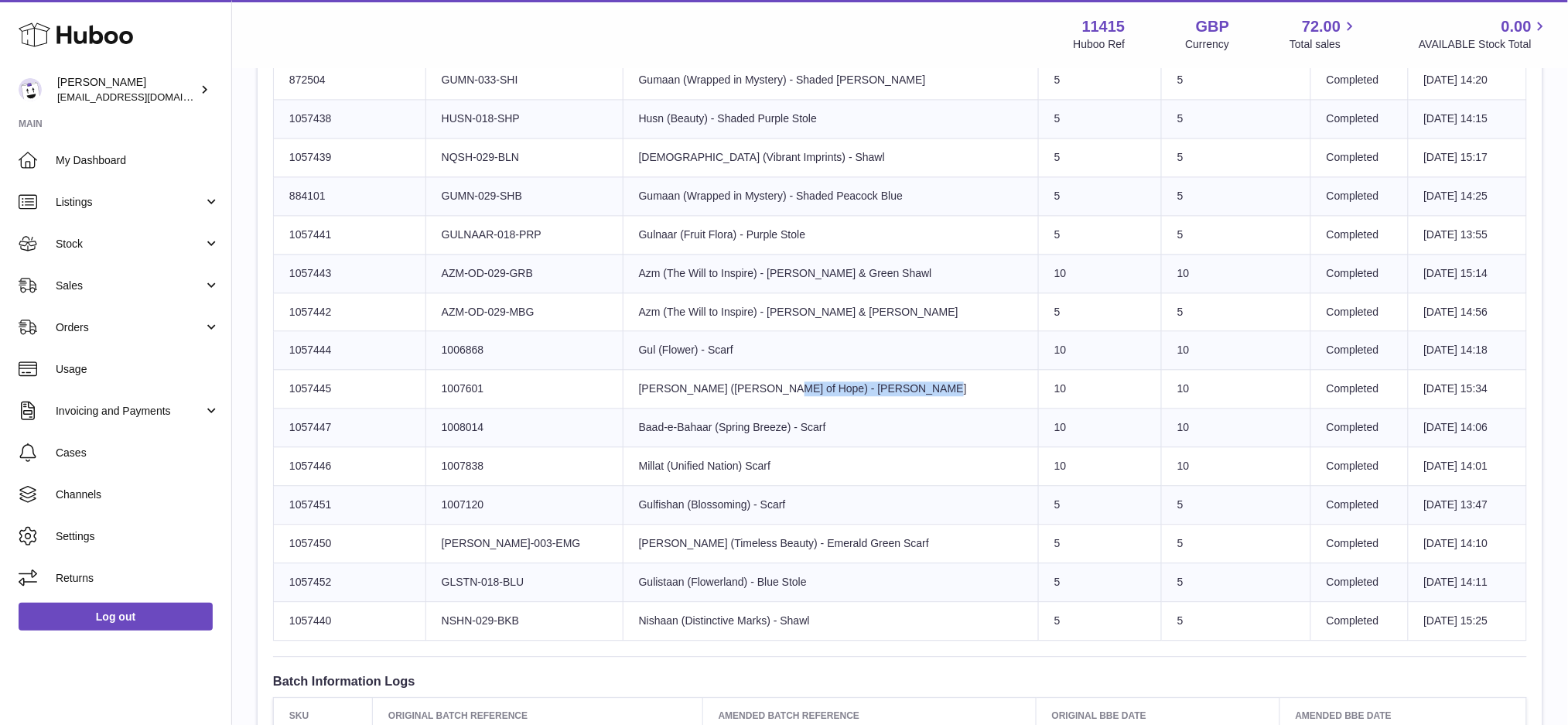
drag, startPoint x: 772, startPoint y: 470, endPoint x: 617, endPoint y: 470, distance: 155.0
click at [623, 470] on td "Product title Millat (Unified Nation) Scarf" at bounding box center [830, 467] width 416 height 38
drag, startPoint x: 788, startPoint y: 508, endPoint x: 623, endPoint y: 510, distance: 165.0
click at [623, 510] on td "Product title Gulfishan (Blossoming) - Scarf" at bounding box center [830, 505] width 416 height 38
drag, startPoint x: 810, startPoint y: 548, endPoint x: 619, endPoint y: 556, distance: 191.2
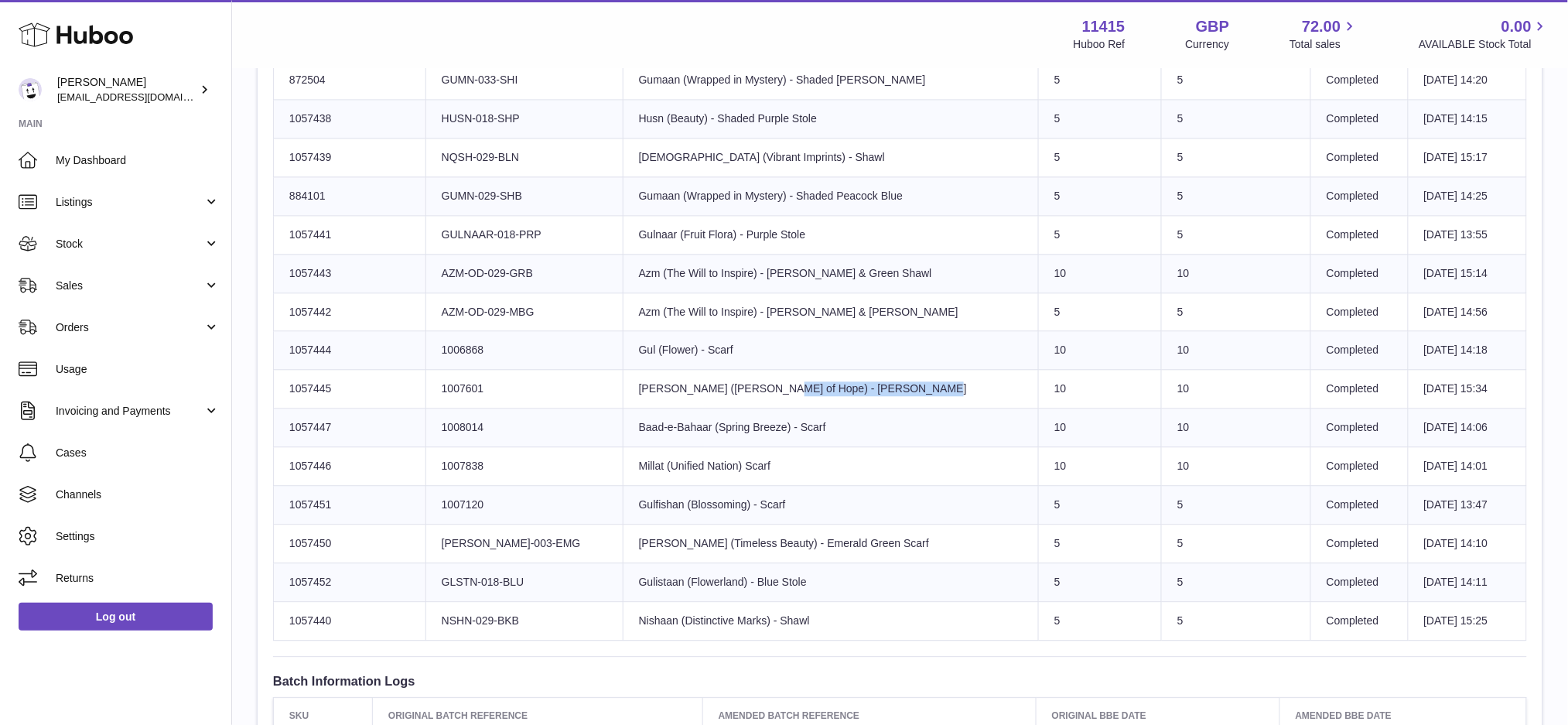
click at [623, 556] on td "Product title [PERSON_NAME] (Timeless Beauty) - Emerald Green Scarf" at bounding box center [830, 543] width 416 height 38
drag, startPoint x: 811, startPoint y: 581, endPoint x: 621, endPoint y: 598, distance: 190.8
click at [623, 598] on td "Product title Gulistaan (Flowerland) - [GEOGRAPHIC_DATA]" at bounding box center [830, 581] width 416 height 38
drag, startPoint x: 799, startPoint y: 614, endPoint x: 623, endPoint y: 625, distance: 176.3
click at [623, 625] on td "Product title Nishaan (Distinctive Marks) - Shawl" at bounding box center [830, 621] width 416 height 38
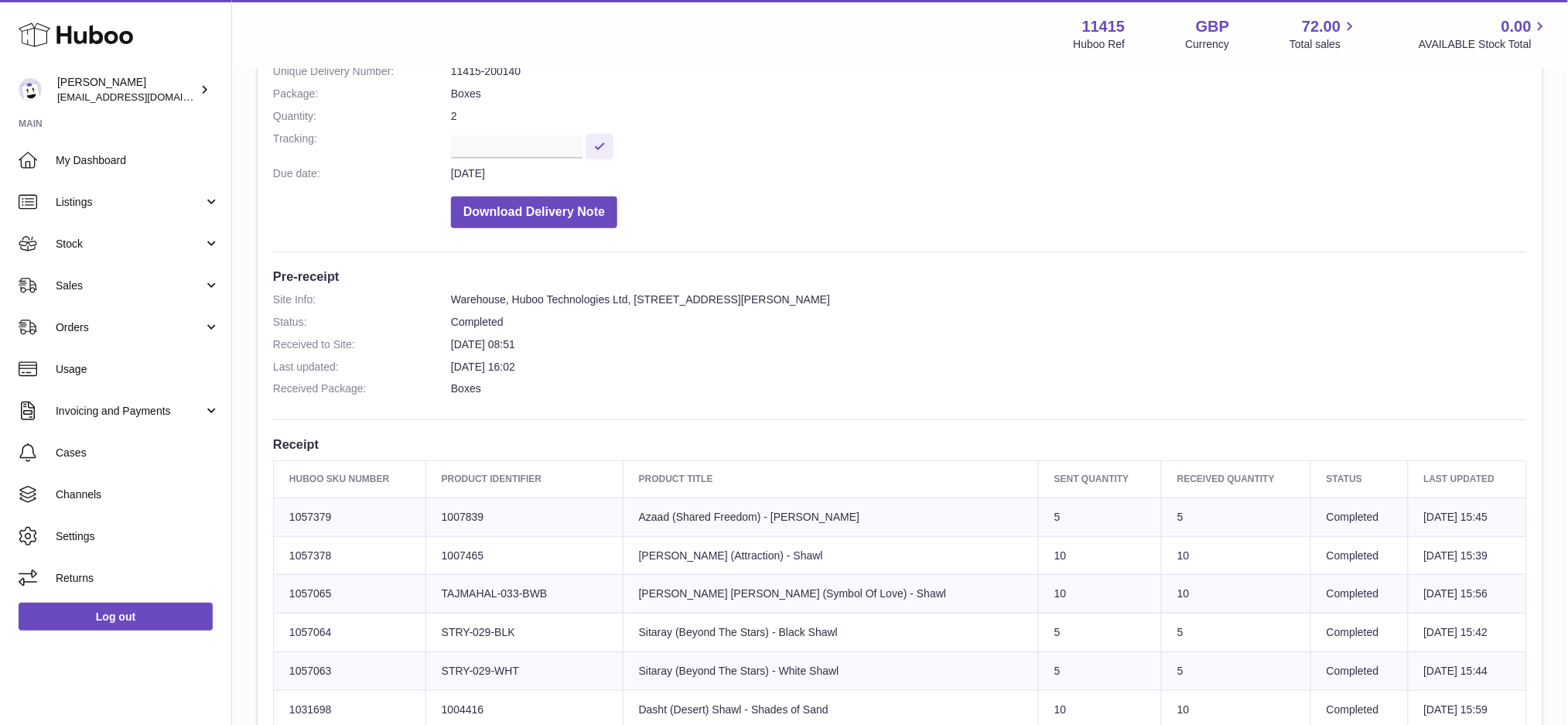
scroll to position [0, 0]
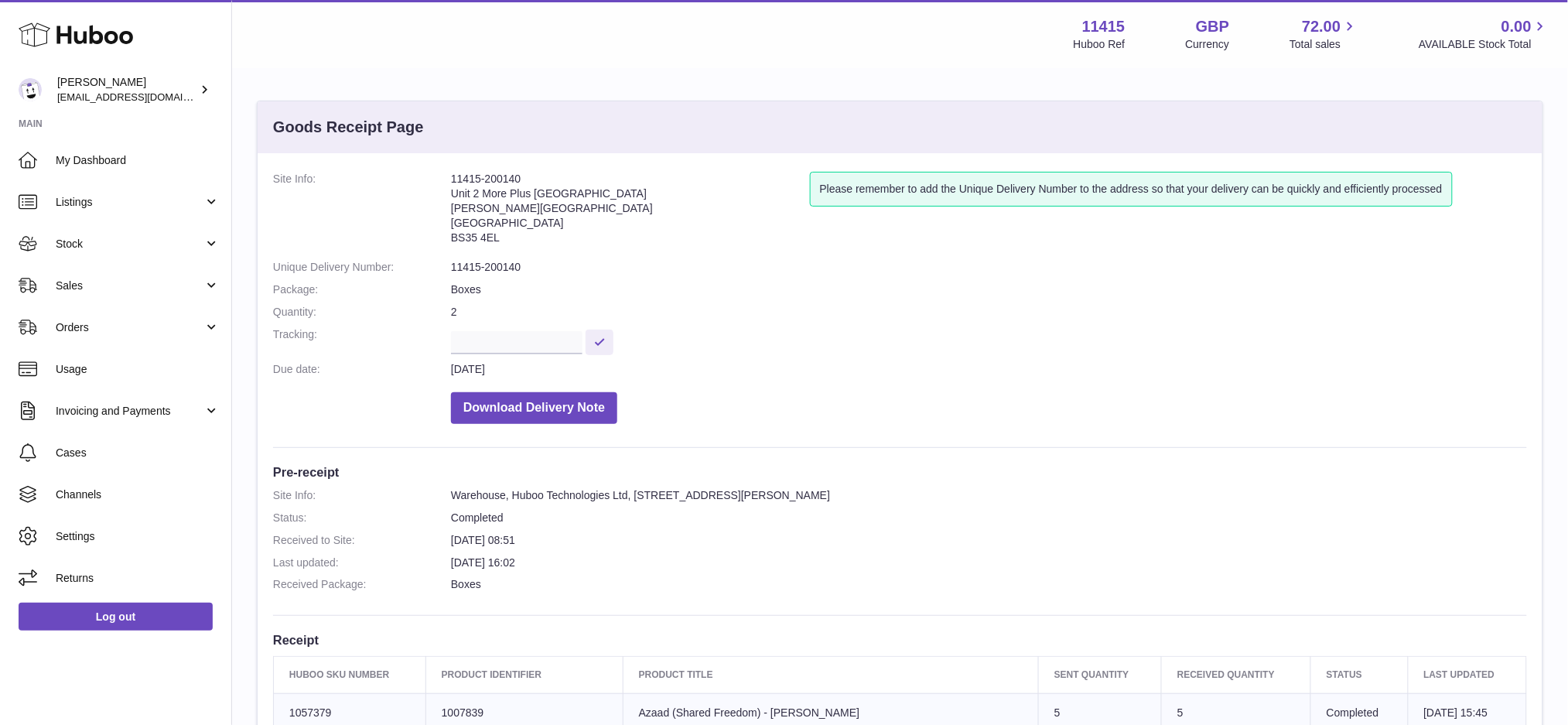
click at [857, 322] on dl "Site Info: 11415-200140 Unit [GEOGRAPHIC_DATA][STREET_ADDRESS][PERSON_NAME] Ple…" at bounding box center [900, 301] width 1254 height 260
